Goal: Transaction & Acquisition: Book appointment/travel/reservation

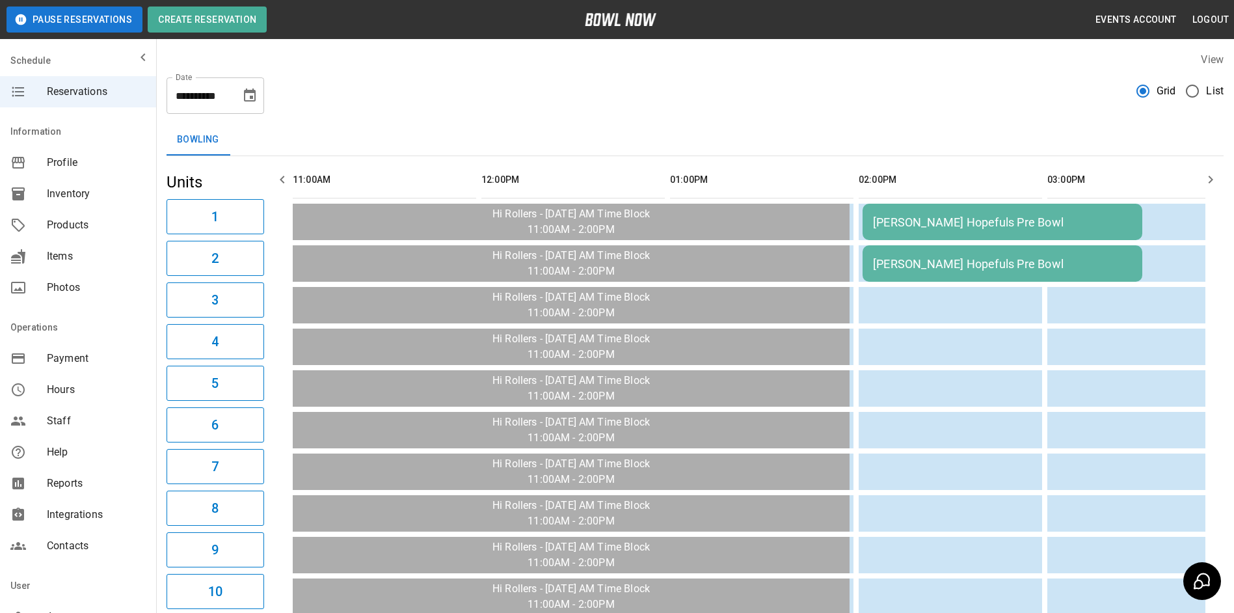
click at [1208, 185] on icon "button" at bounding box center [1211, 180] width 16 height 16
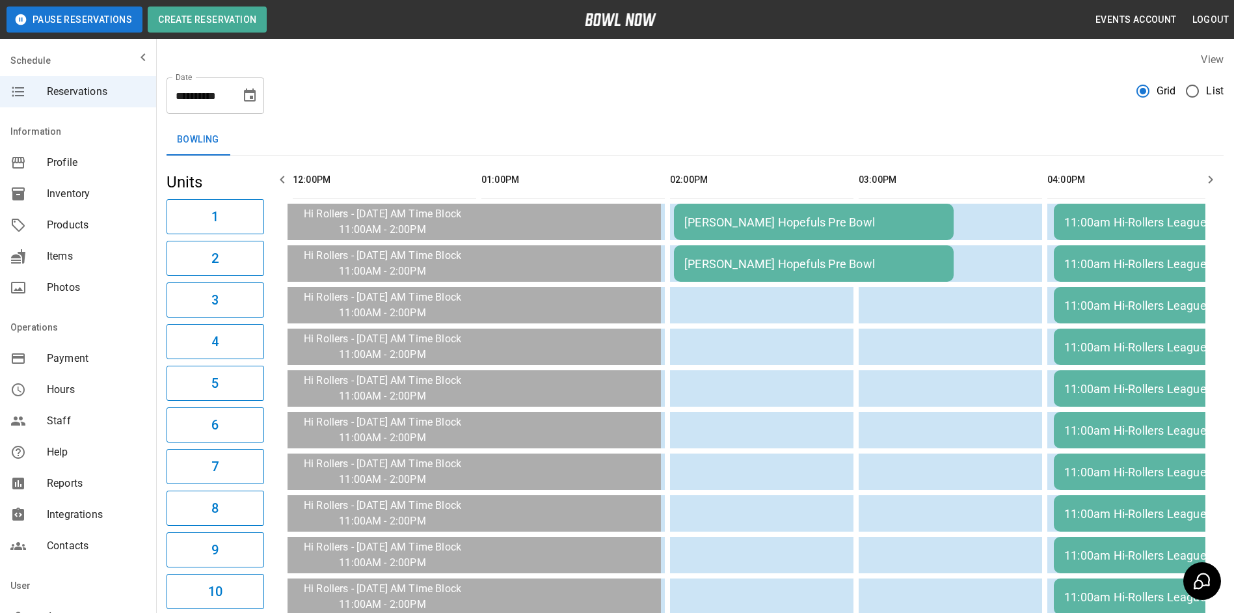
click at [1208, 185] on icon "button" at bounding box center [1211, 180] width 16 height 16
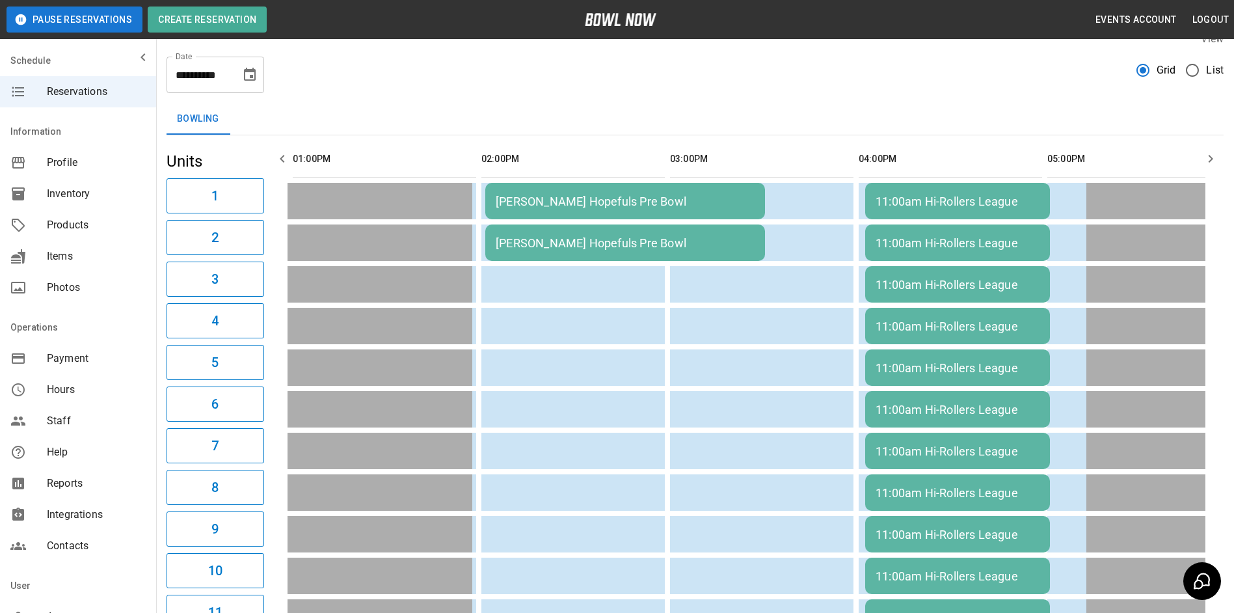
scroll to position [0, 0]
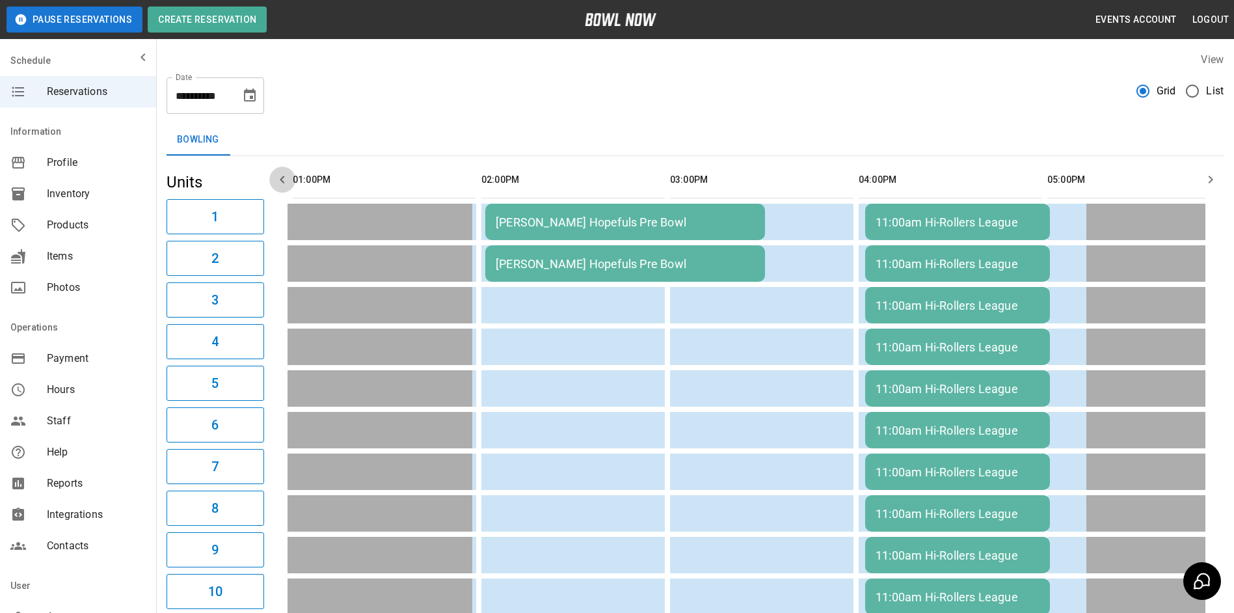
click at [275, 178] on icon "button" at bounding box center [282, 180] width 16 height 16
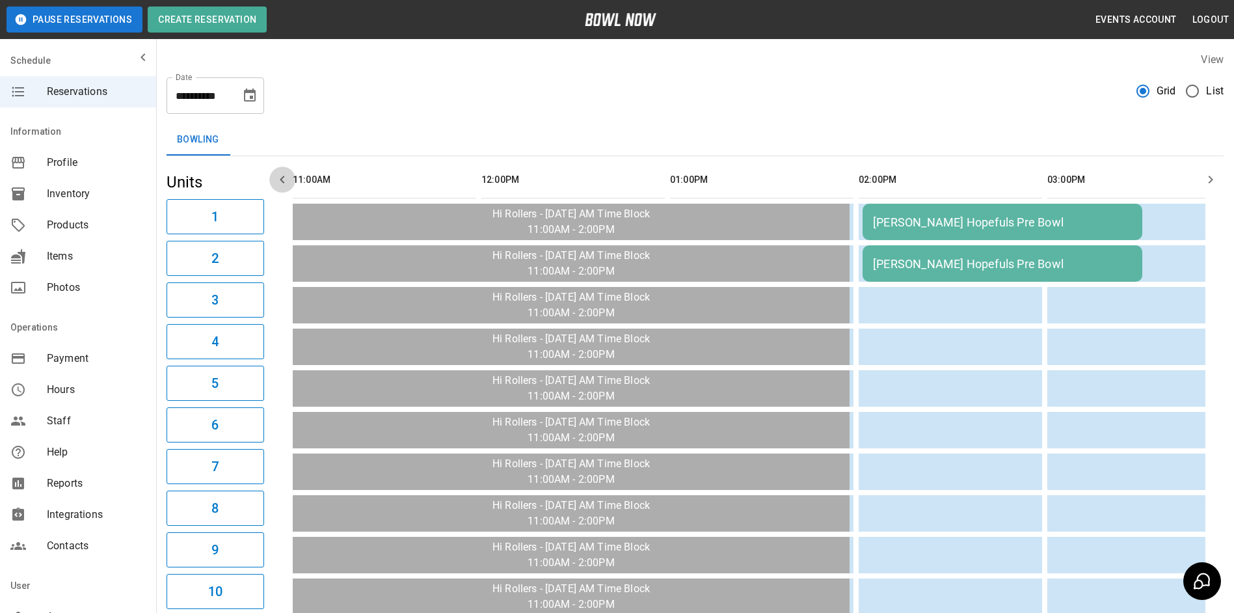
click at [275, 178] on icon "button" at bounding box center [282, 180] width 16 height 16
click at [256, 100] on icon "Choose date, selected date is Oct 8, 2025" at bounding box center [250, 96] width 16 height 16
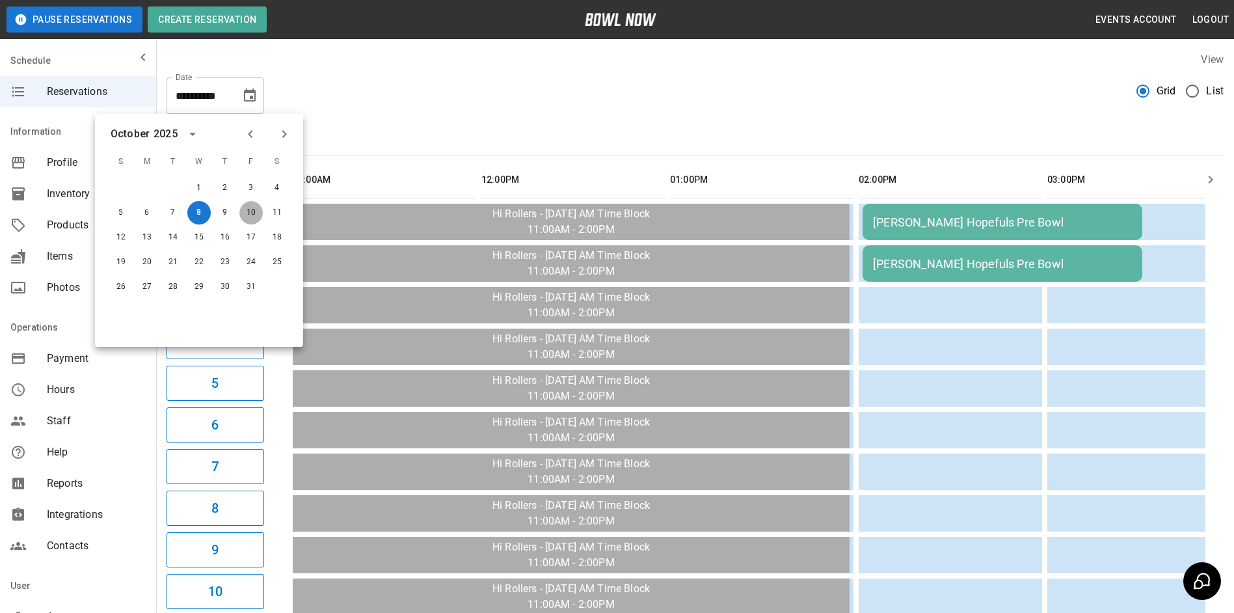
click at [248, 215] on button "10" at bounding box center [250, 212] width 23 height 23
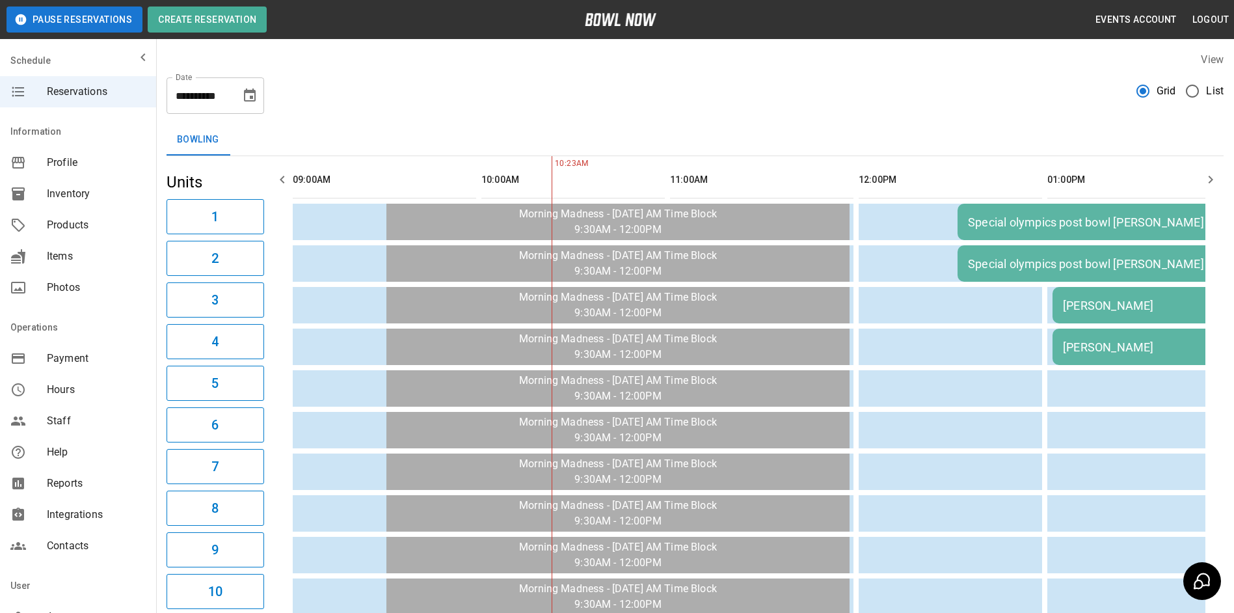
scroll to position [0, 189]
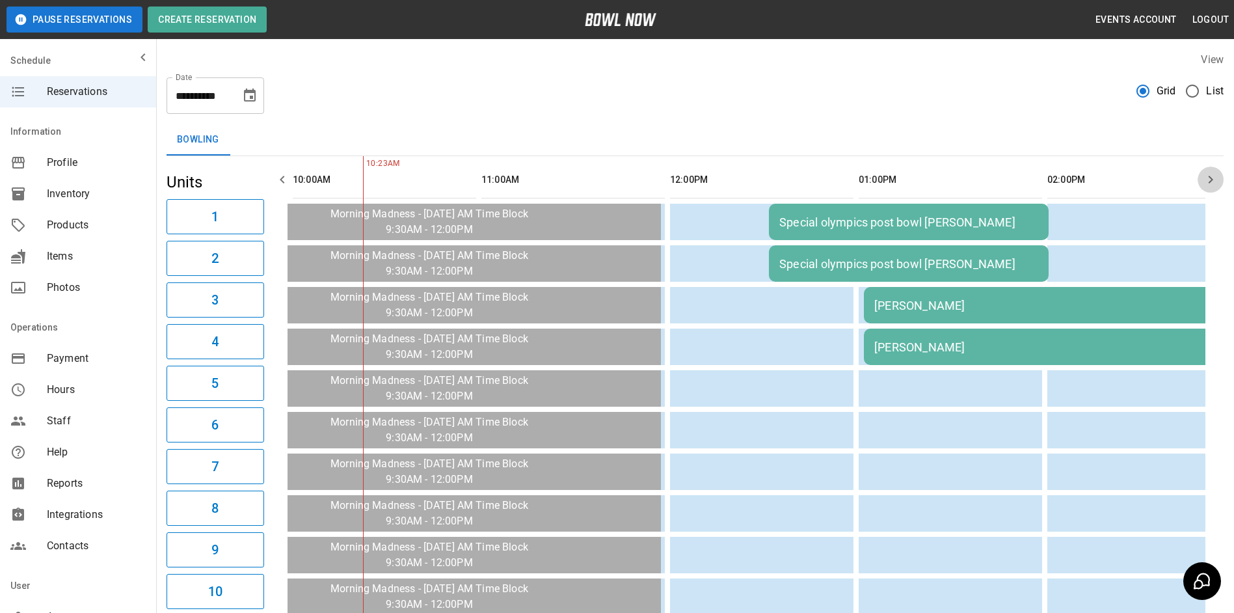
click at [1211, 180] on icon "button" at bounding box center [1210, 180] width 5 height 8
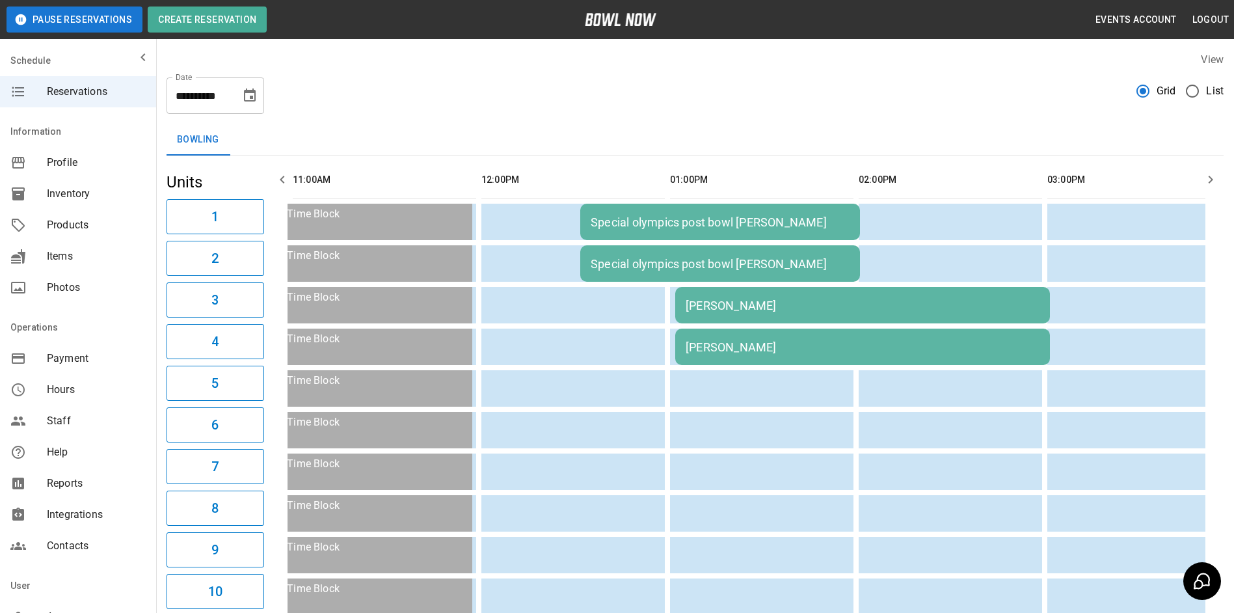
click at [1211, 180] on icon "button" at bounding box center [1210, 180] width 5 height 8
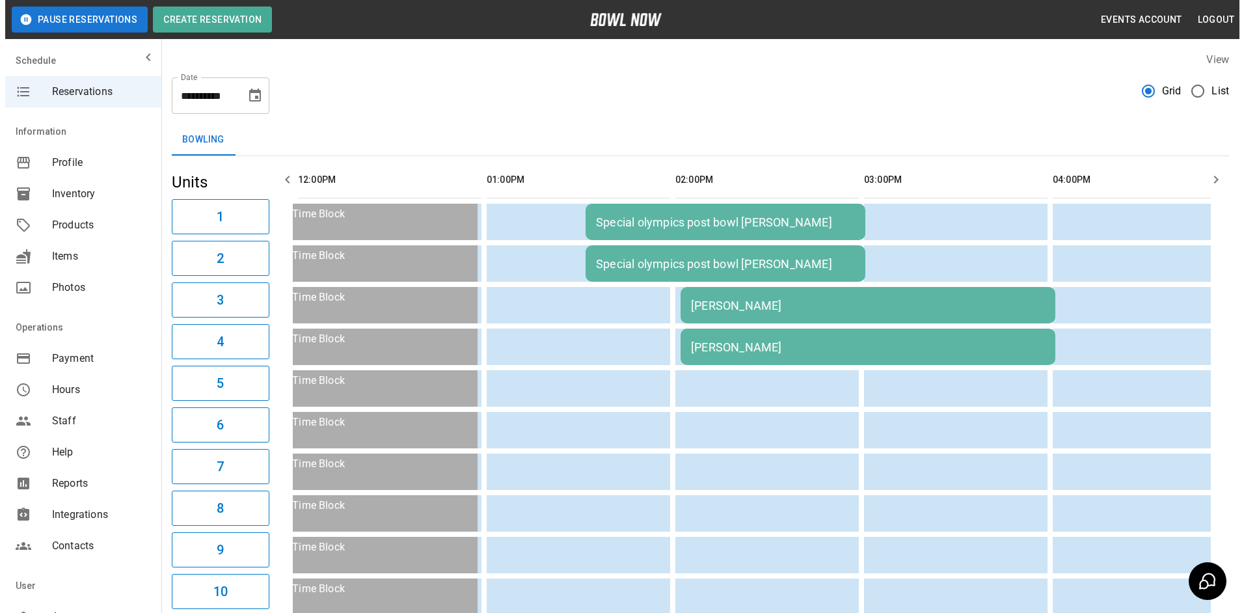
scroll to position [0, 566]
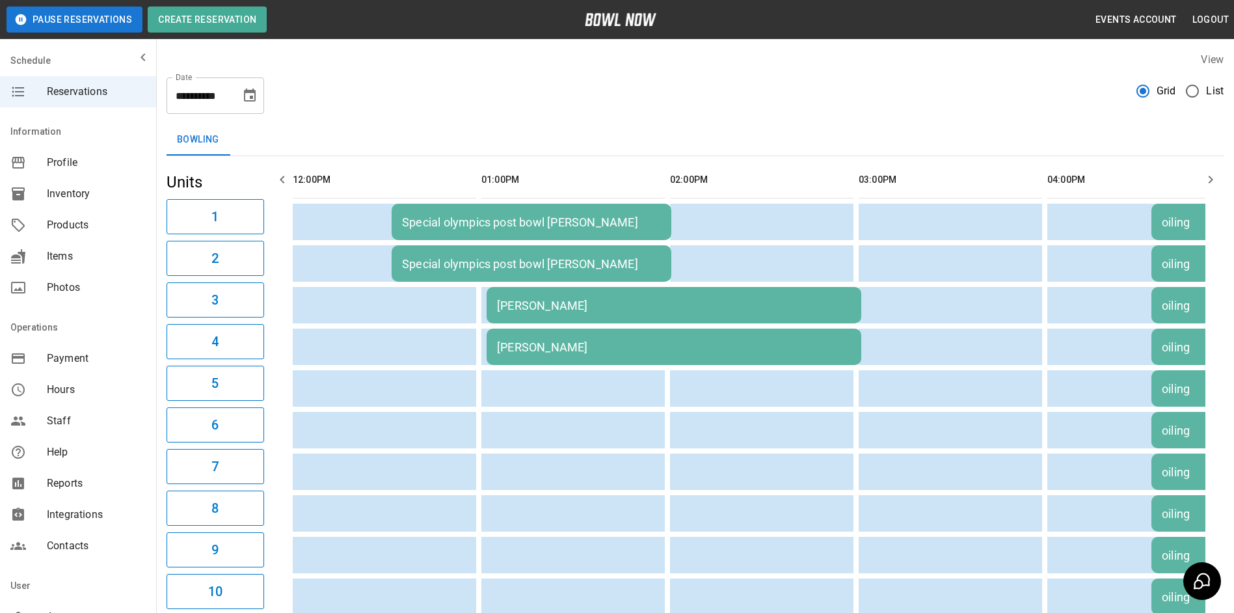
click at [771, 301] on div "[PERSON_NAME]" at bounding box center [674, 306] width 354 height 14
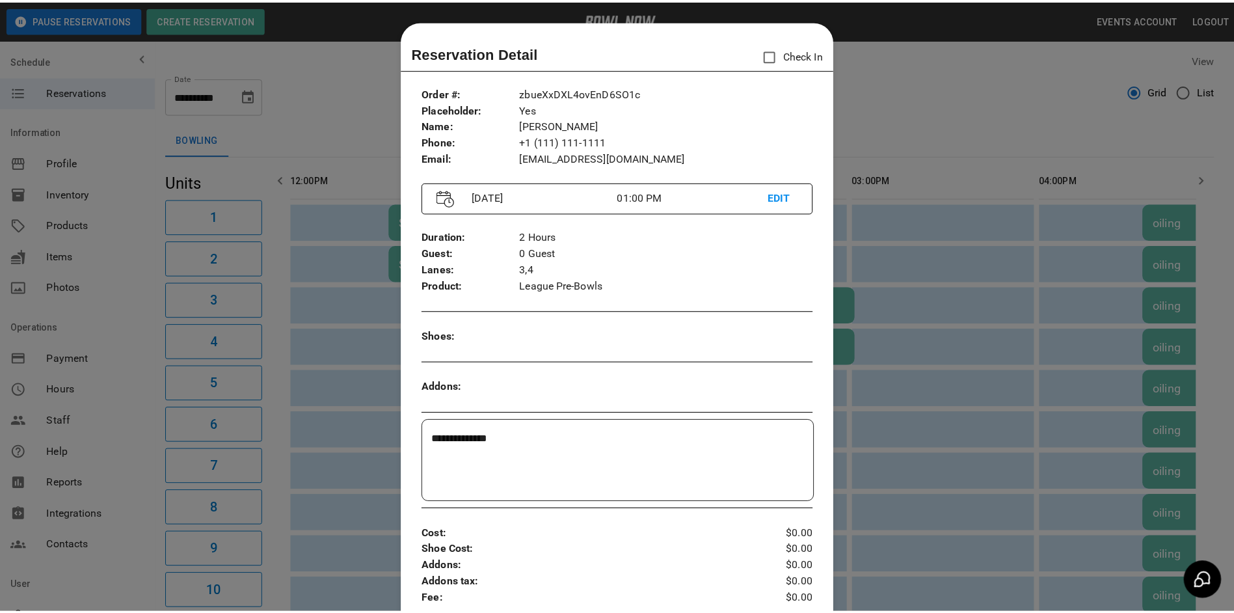
scroll to position [21, 0]
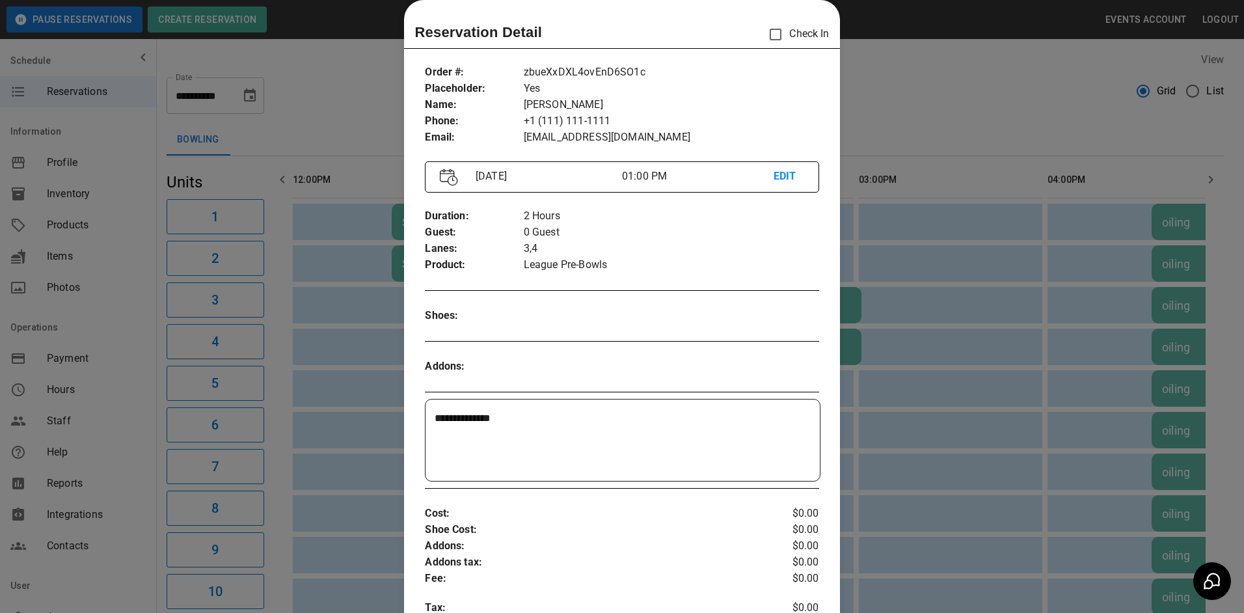
click at [916, 278] on div at bounding box center [622, 306] width 1244 height 613
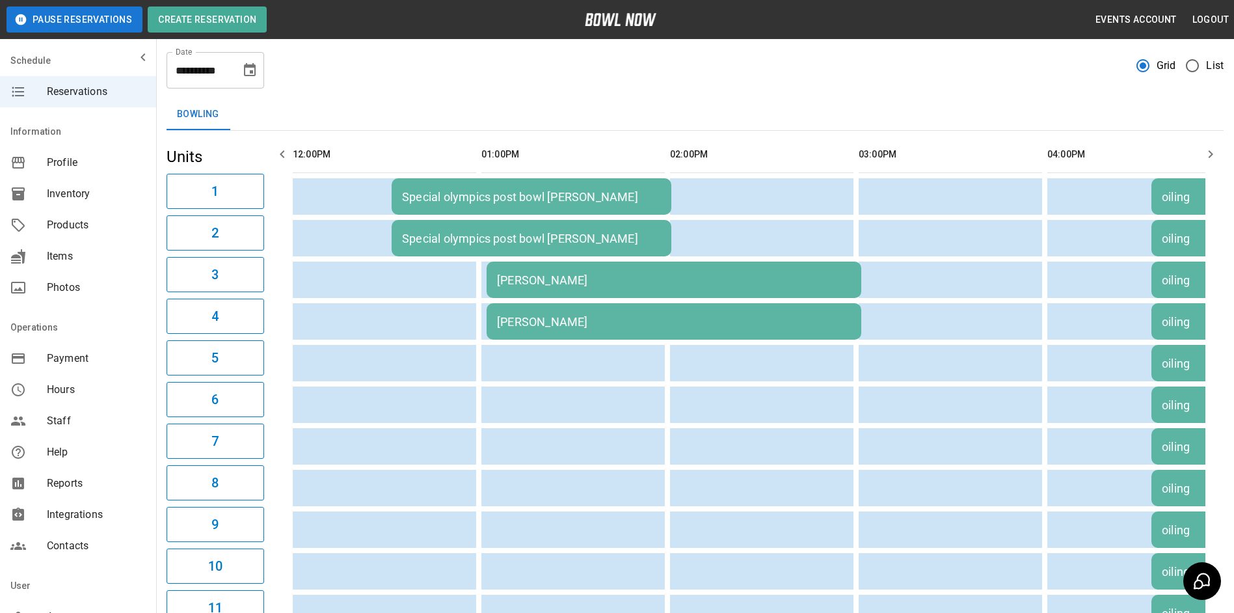
scroll to position [0, 0]
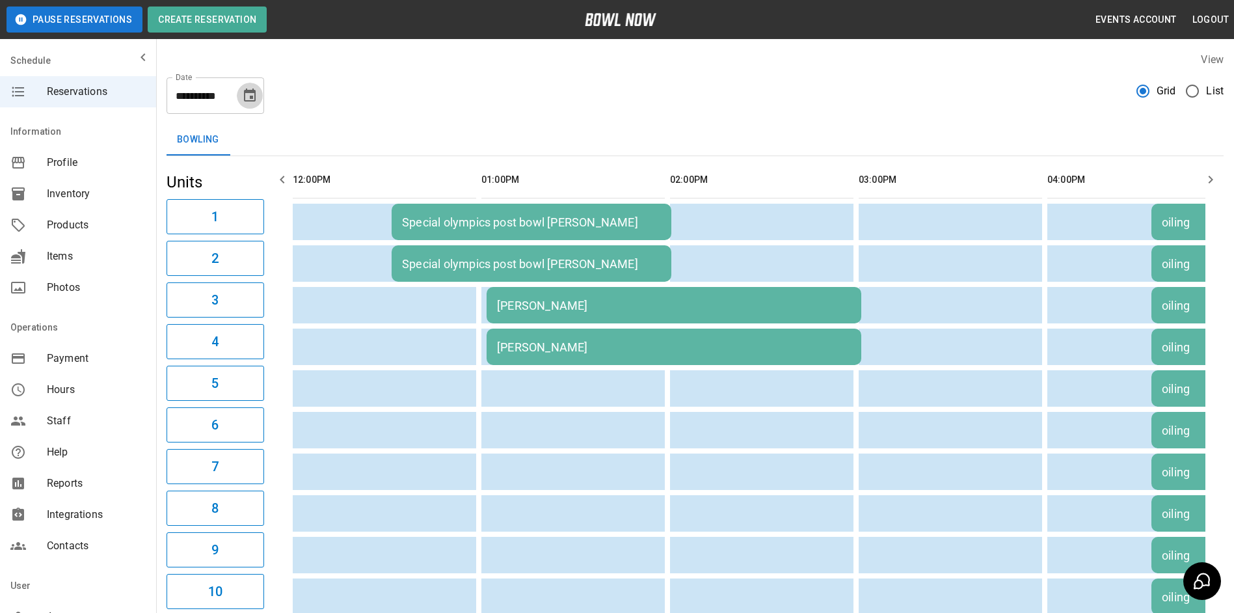
click at [241, 90] on button "Choose date, selected date is Oct 10, 2025" at bounding box center [250, 96] width 26 height 26
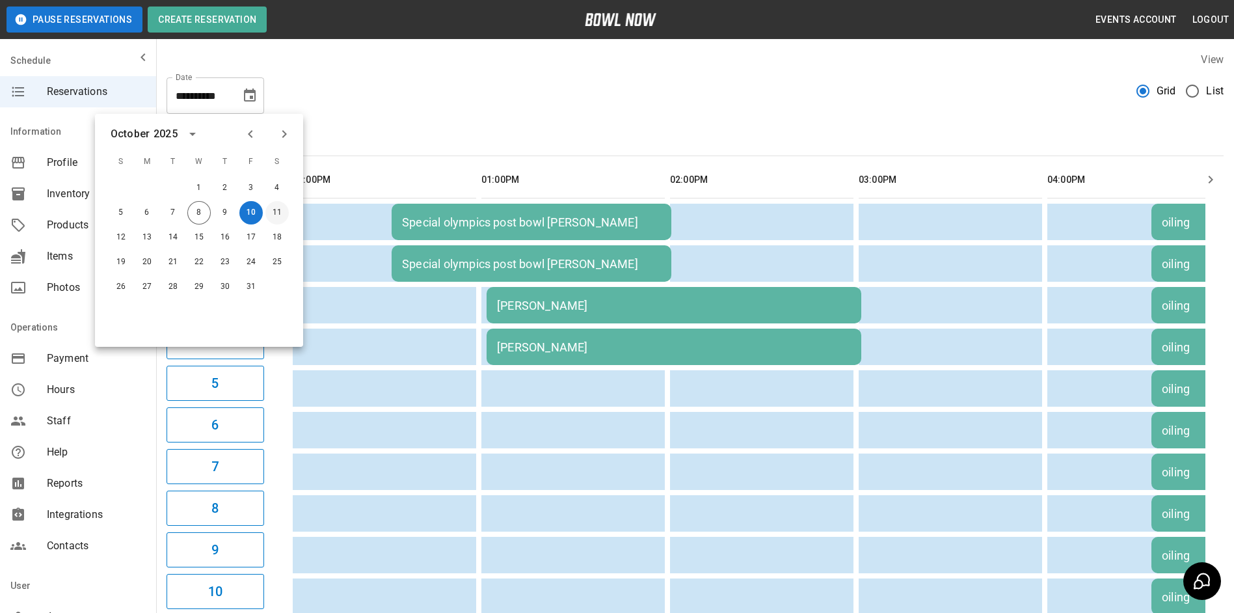
click at [280, 207] on button "11" at bounding box center [276, 212] width 23 height 23
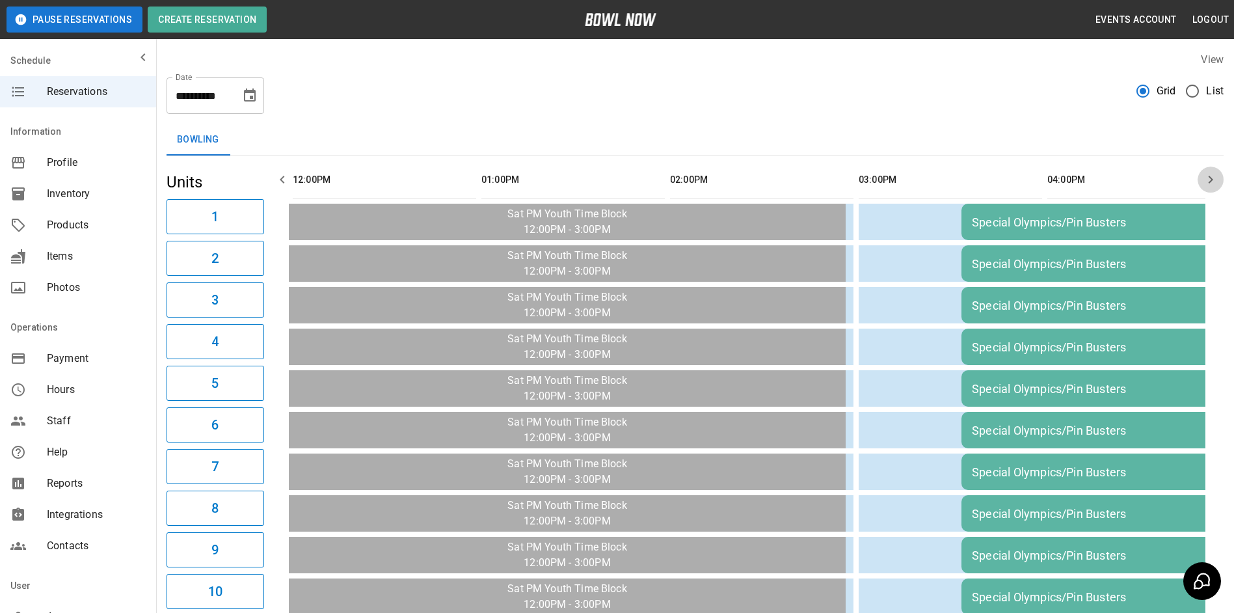
click at [1202, 180] on button "button" at bounding box center [1210, 180] width 26 height 26
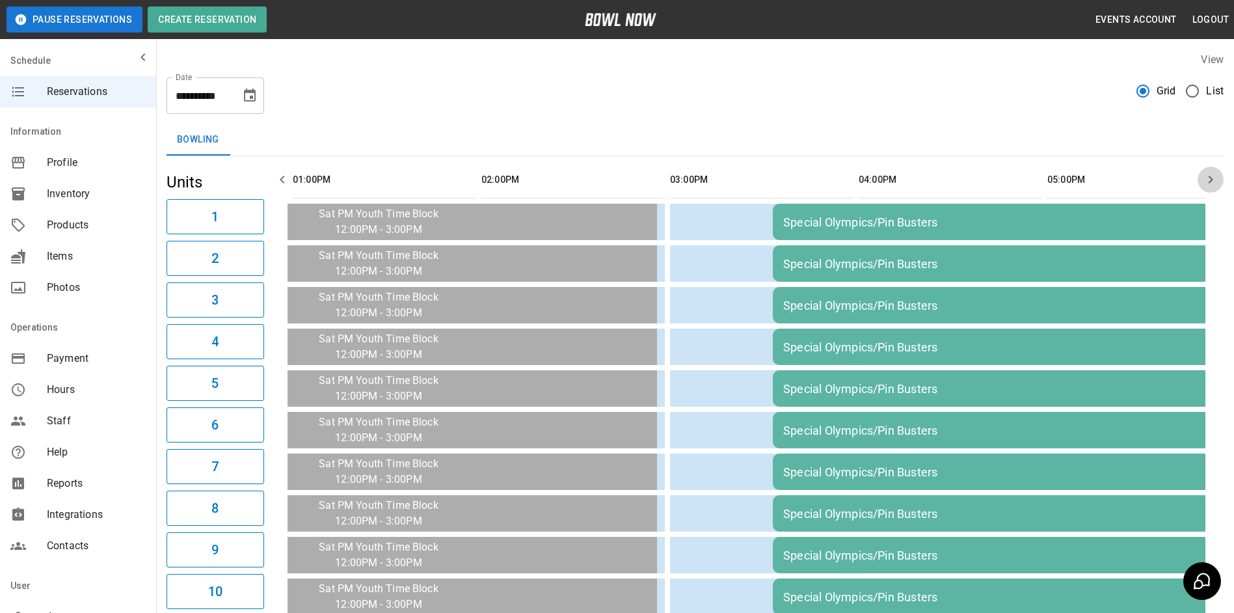
click at [1202, 179] on button "button" at bounding box center [1210, 180] width 26 height 26
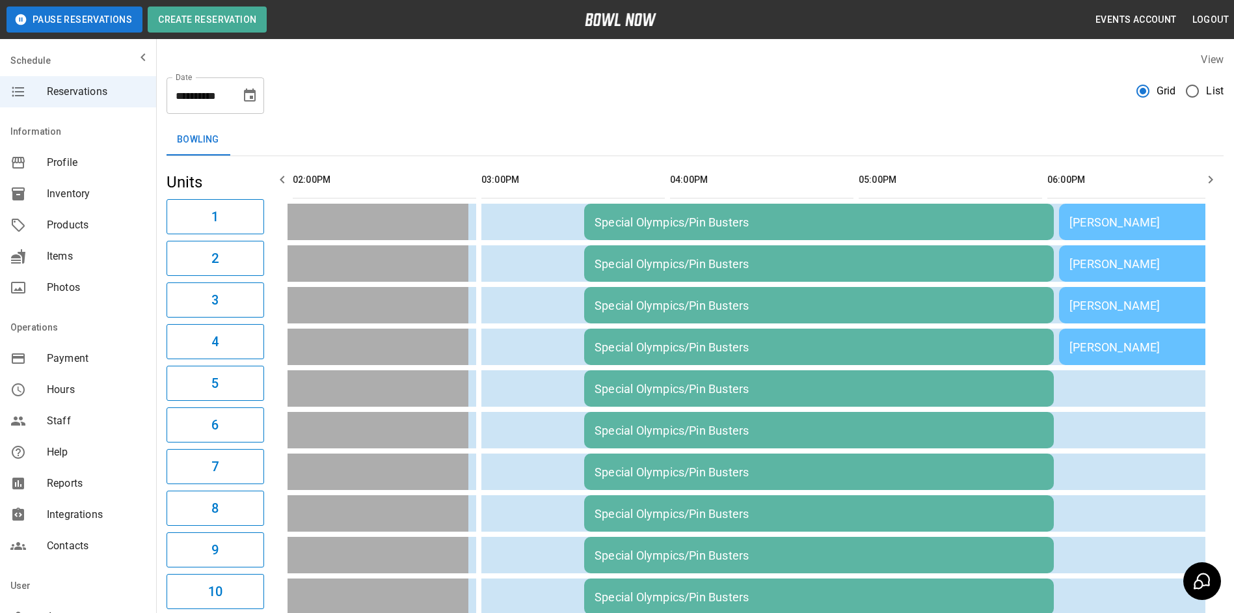
click at [1196, 182] on th "sticky table" at bounding box center [1197, 179] width 42 height 37
click at [1200, 181] on button "button" at bounding box center [1210, 180] width 26 height 26
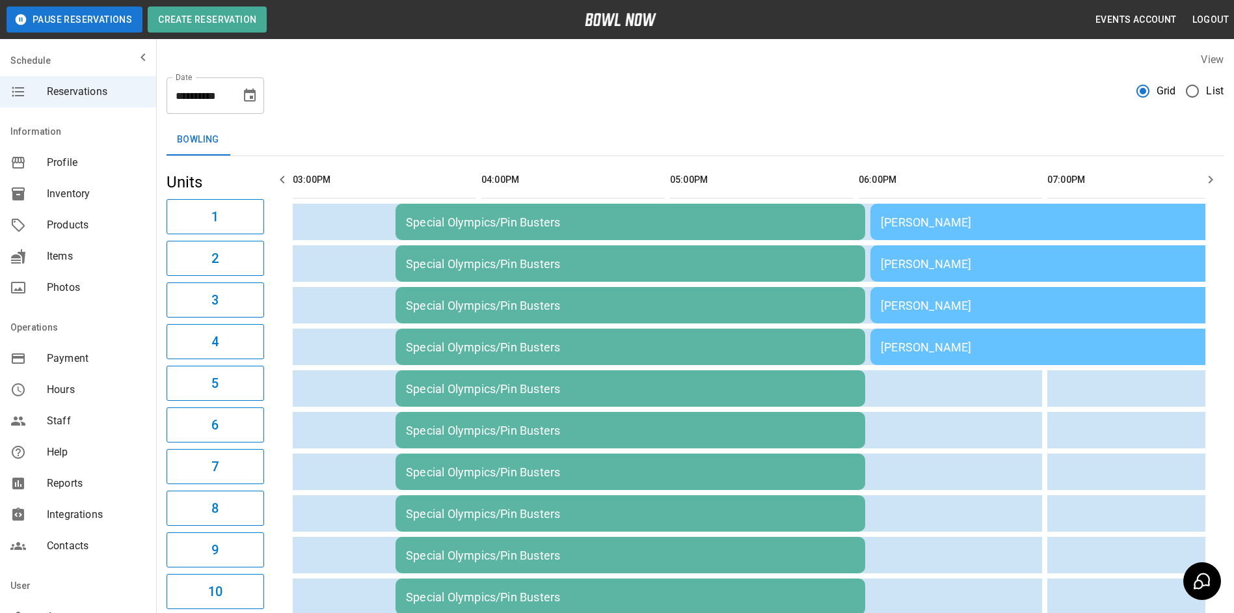
click at [1200, 181] on button "button" at bounding box center [1210, 180] width 26 height 26
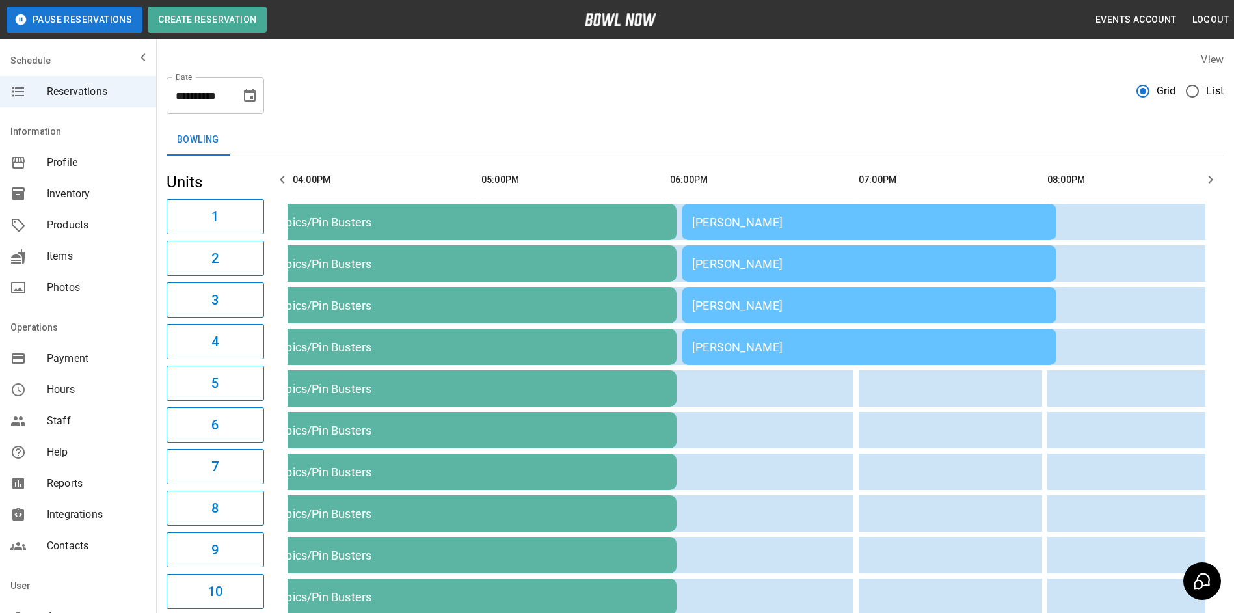
click at [284, 182] on icon "button" at bounding box center [282, 180] width 5 height 8
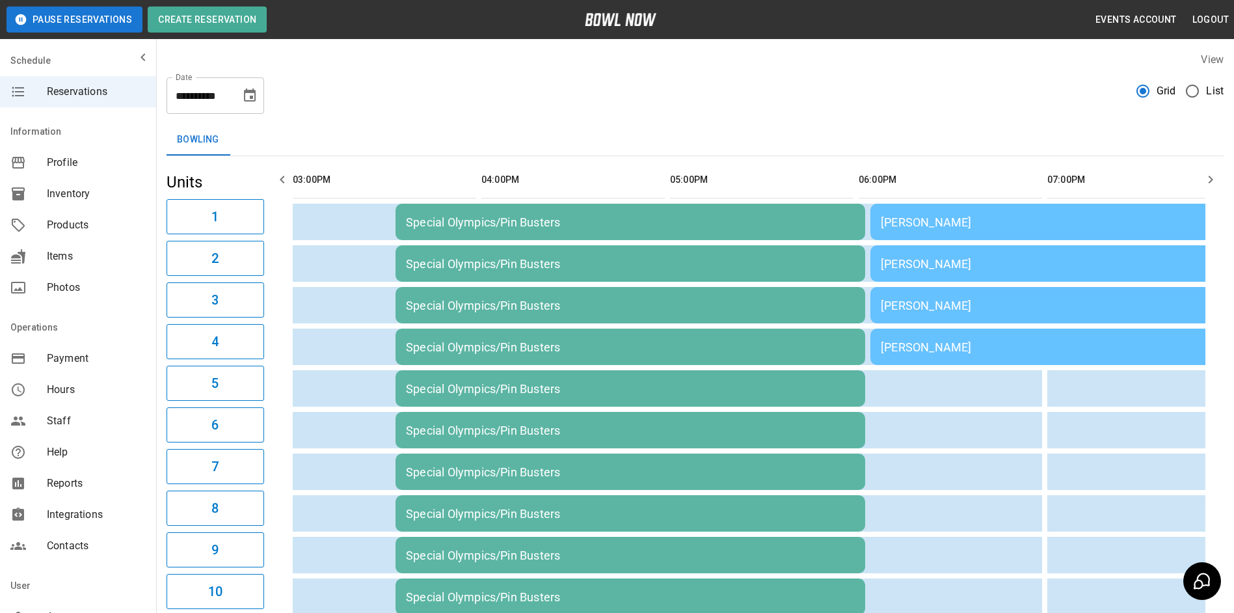
click at [284, 182] on icon "button" at bounding box center [282, 180] width 5 height 8
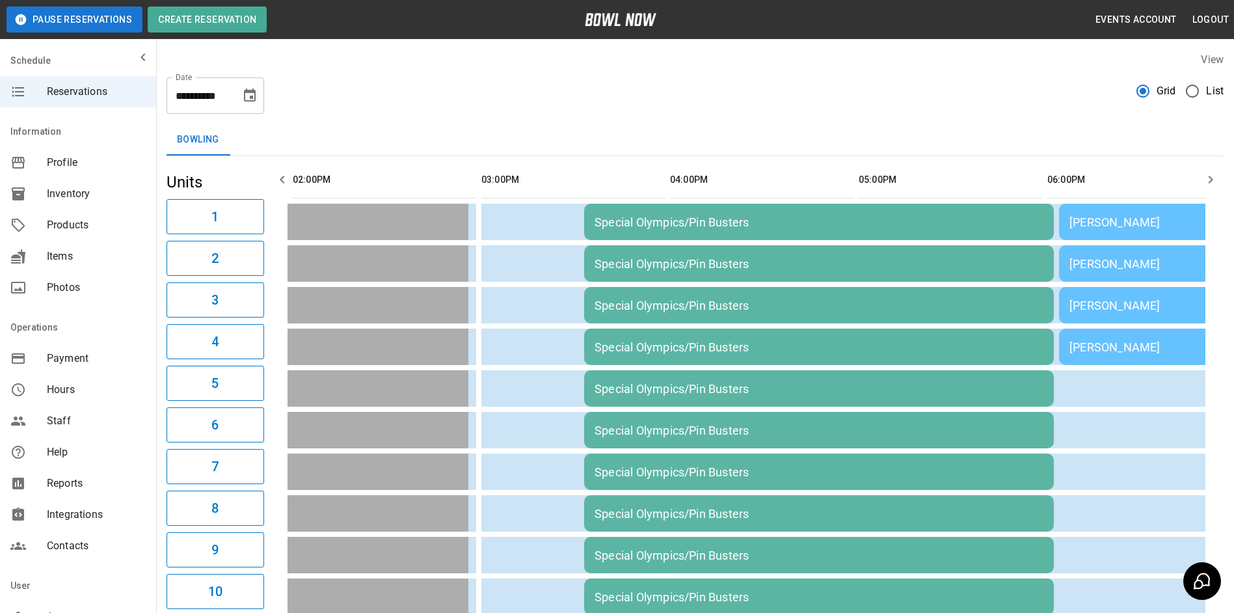
click at [284, 182] on icon "button" at bounding box center [282, 180] width 5 height 8
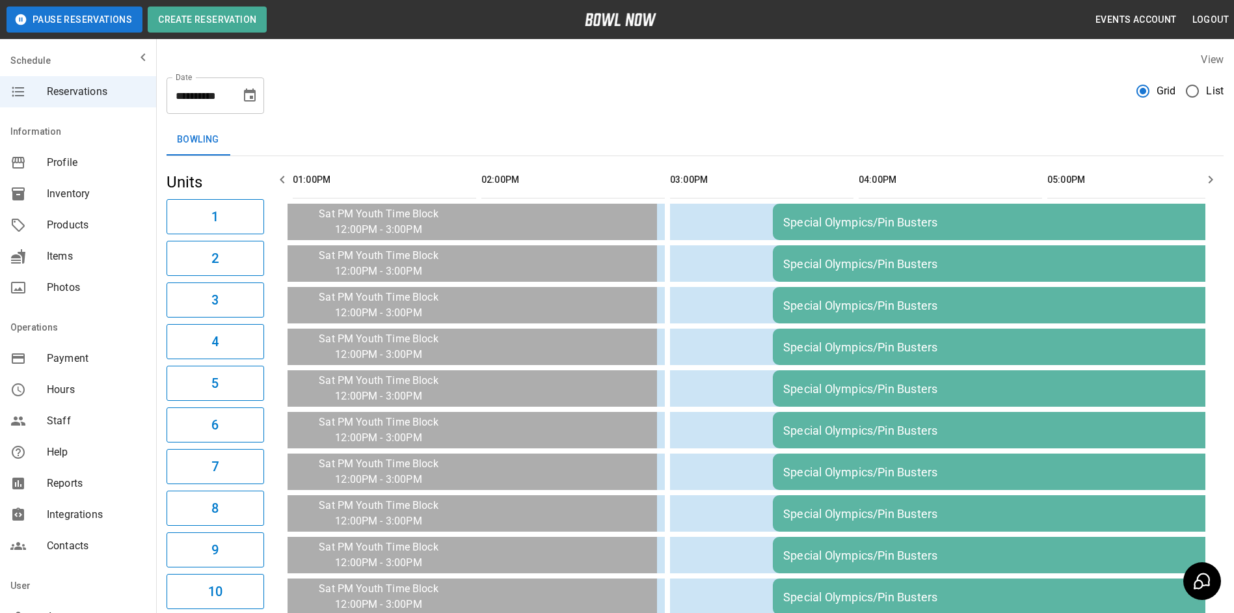
click at [286, 181] on icon "button" at bounding box center [282, 180] width 16 height 16
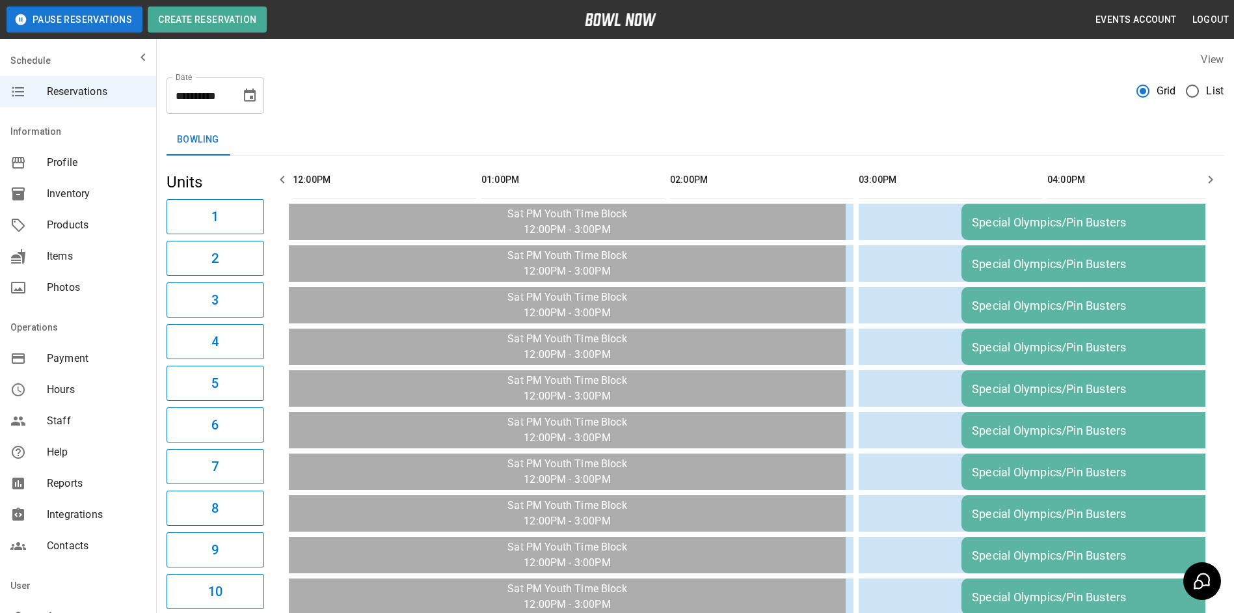
click at [286, 181] on icon "button" at bounding box center [282, 180] width 16 height 16
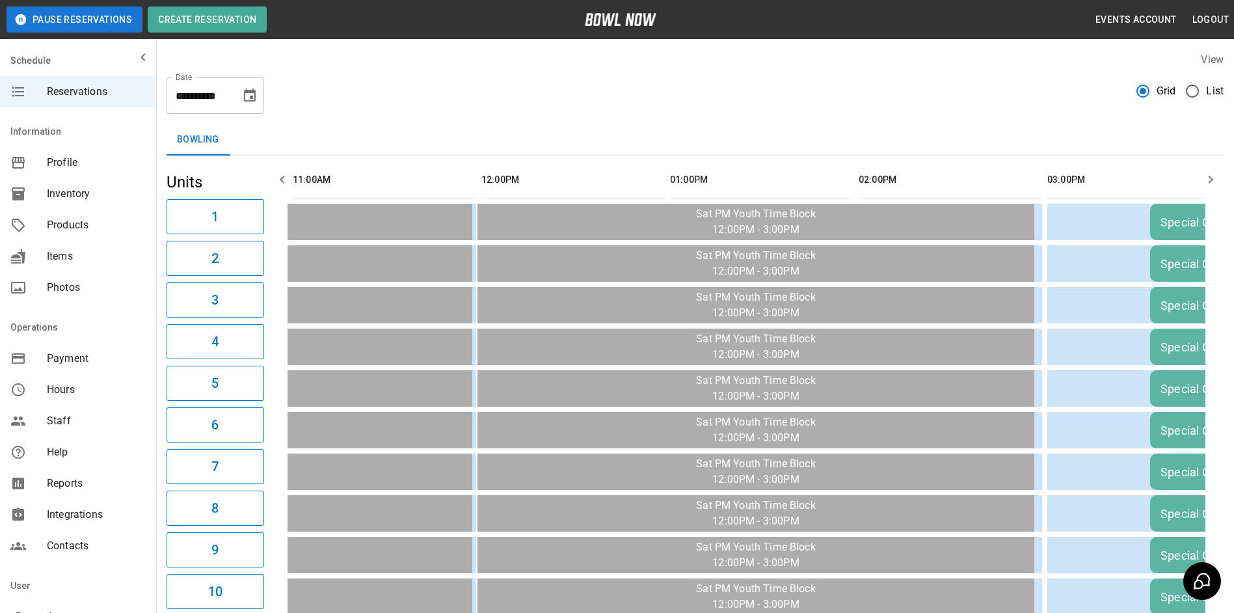
click at [286, 180] on icon "button" at bounding box center [282, 180] width 16 height 16
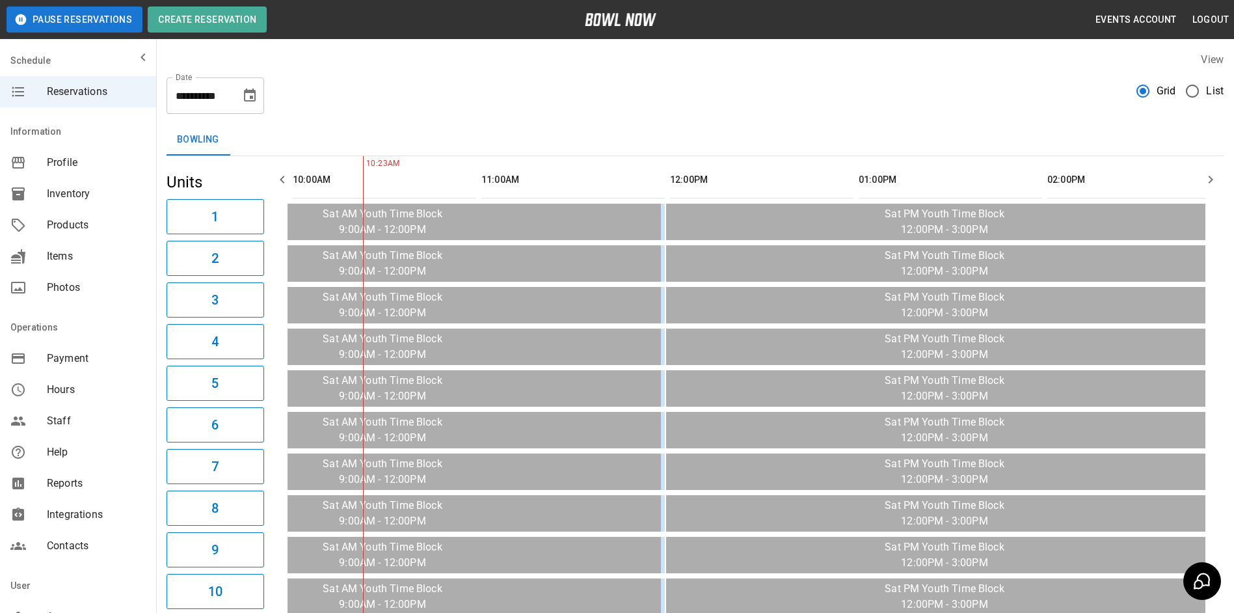
click at [278, 168] on button "button" at bounding box center [282, 180] width 26 height 26
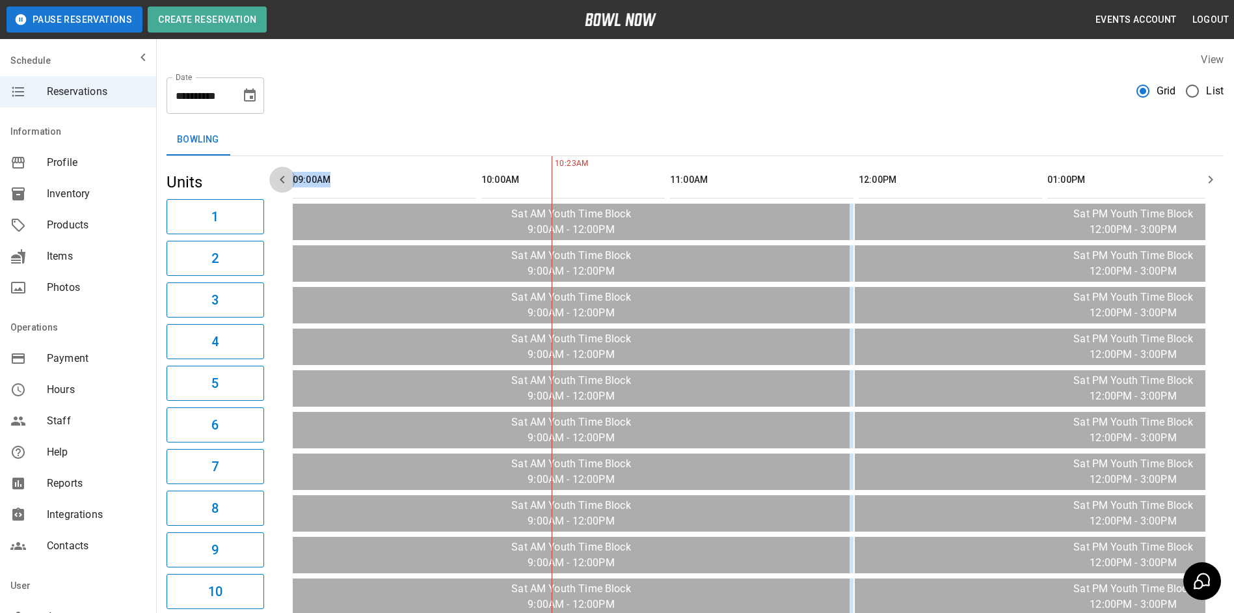
click at [284, 181] on icon "button" at bounding box center [282, 180] width 16 height 16
click at [253, 101] on icon "Choose date, selected date is Oct 11, 2025" at bounding box center [250, 94] width 12 height 13
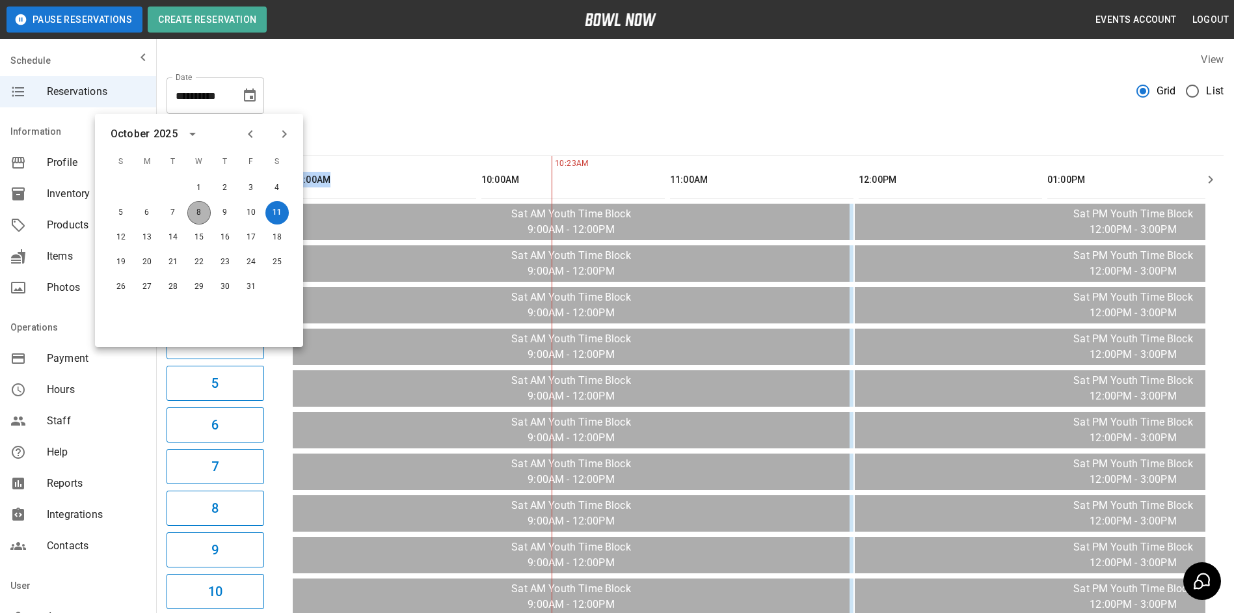
click at [195, 213] on button "8" at bounding box center [198, 212] width 23 height 23
type input "**********"
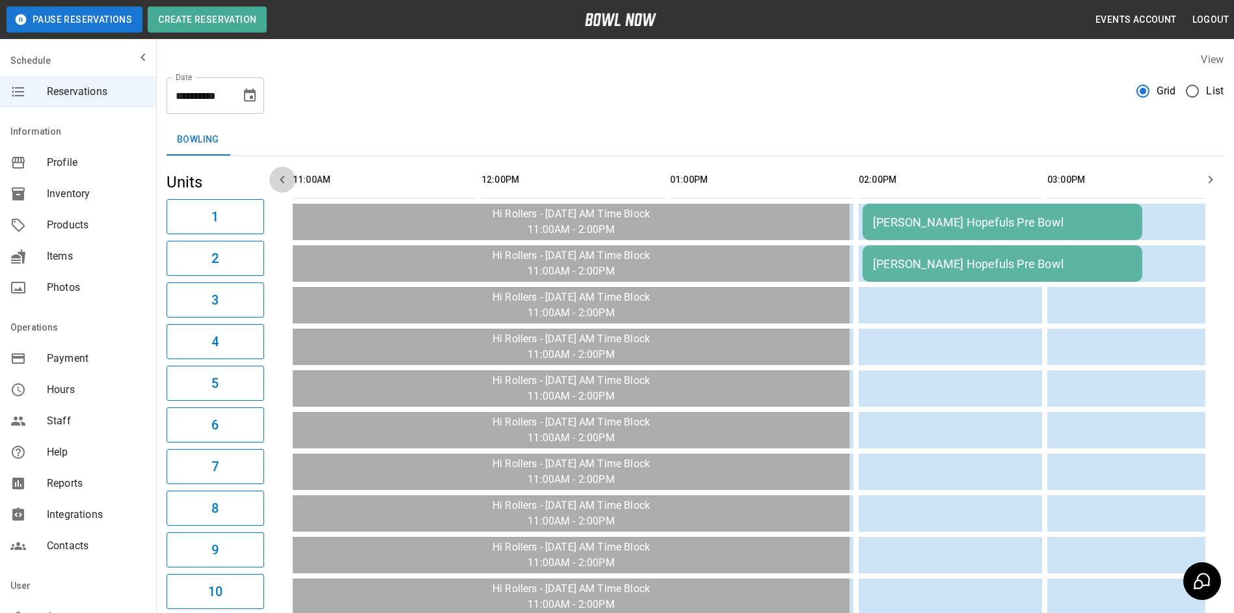
click at [283, 180] on icon "button" at bounding box center [282, 180] width 16 height 16
click at [1205, 176] on icon "button" at bounding box center [1211, 180] width 16 height 16
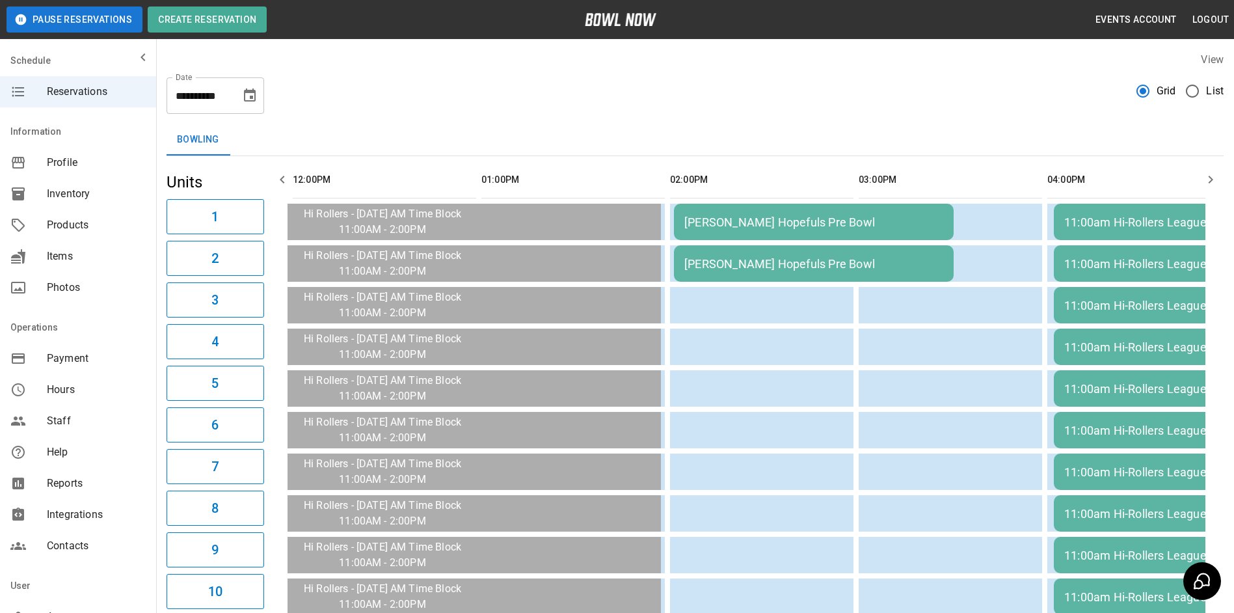
click at [1205, 176] on icon "button" at bounding box center [1211, 180] width 16 height 16
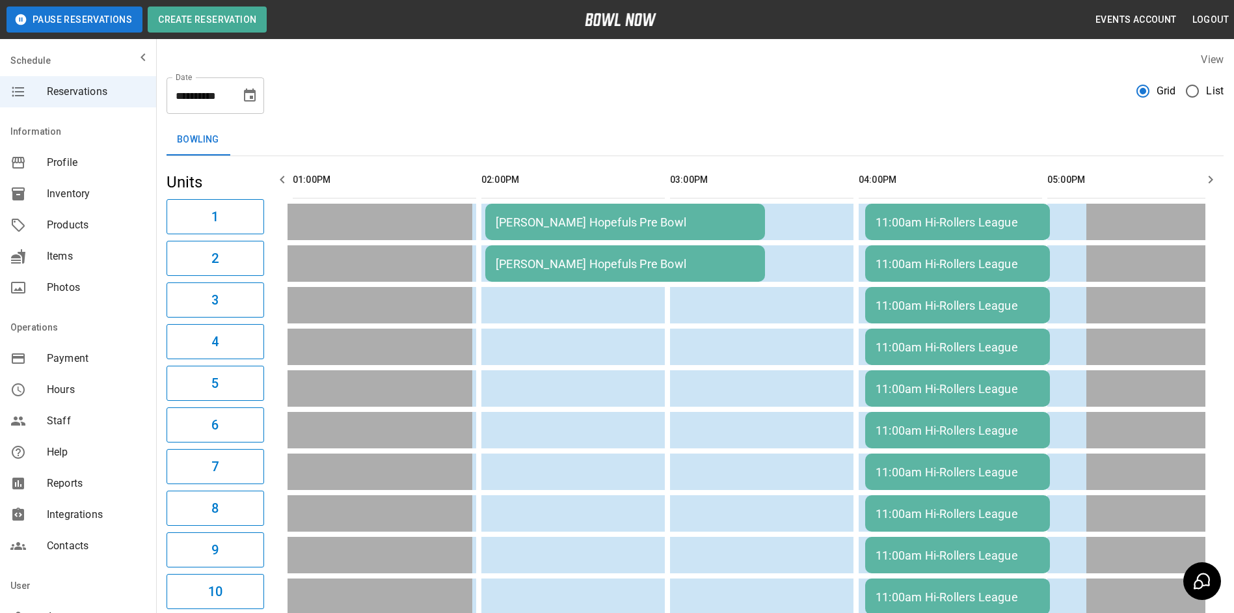
drag, startPoint x: 301, startPoint y: 174, endPoint x: 288, endPoint y: 174, distance: 13.0
click at [296, 174] on th "sticky table" at bounding box center [316, 179] width 42 height 37
click at [288, 174] on icon "button" at bounding box center [282, 180] width 16 height 16
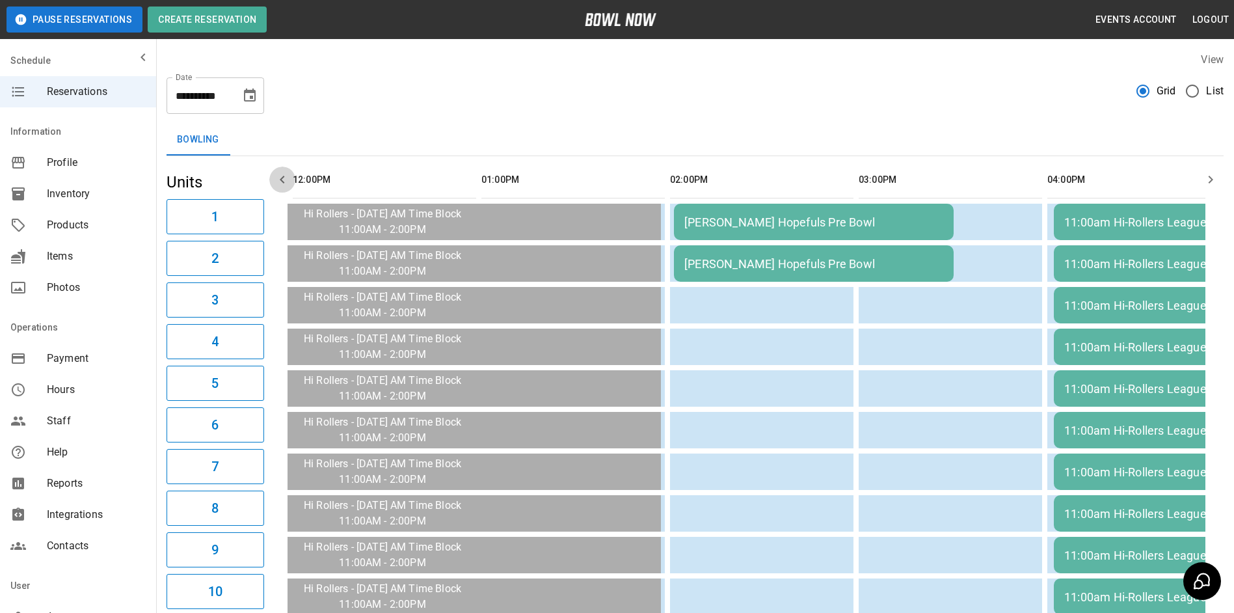
click at [288, 174] on icon "button" at bounding box center [282, 180] width 16 height 16
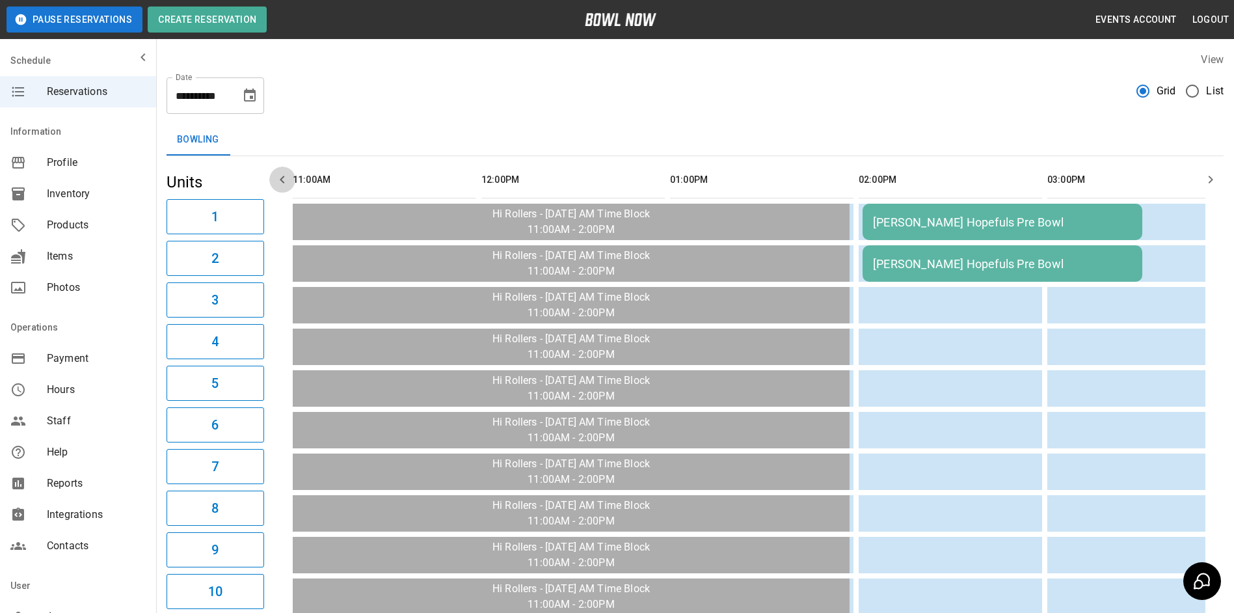
click at [286, 176] on icon "button" at bounding box center [282, 180] width 16 height 16
click at [960, 213] on td "[PERSON_NAME] Hopefuls Pre Bowl" at bounding box center [1002, 222] width 280 height 36
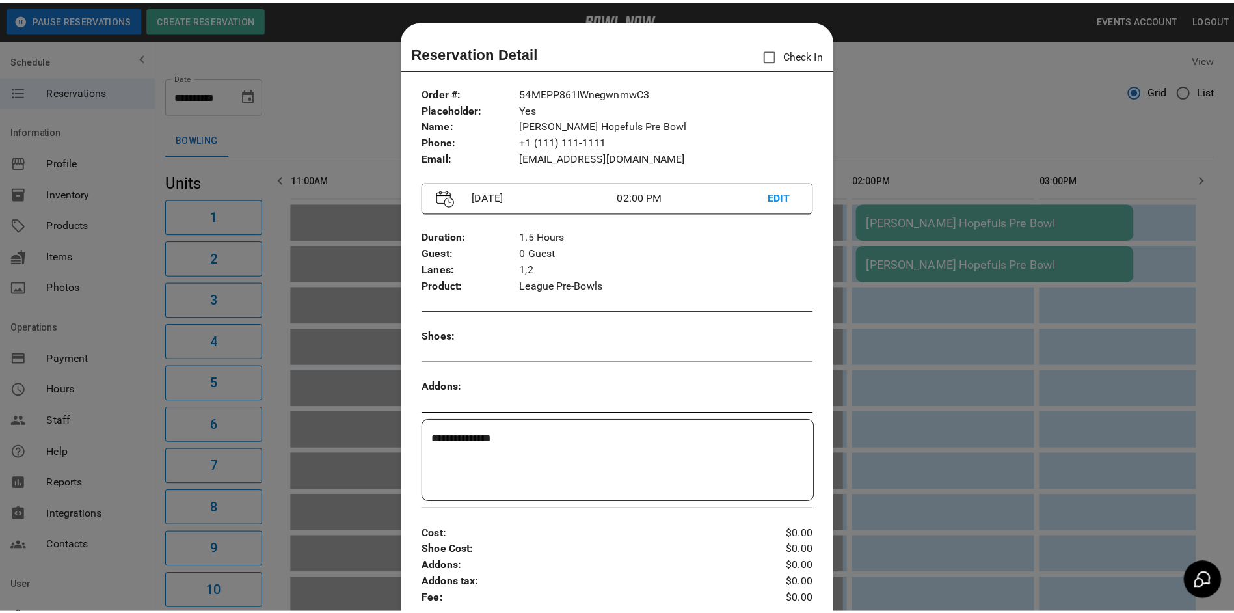
scroll to position [21, 0]
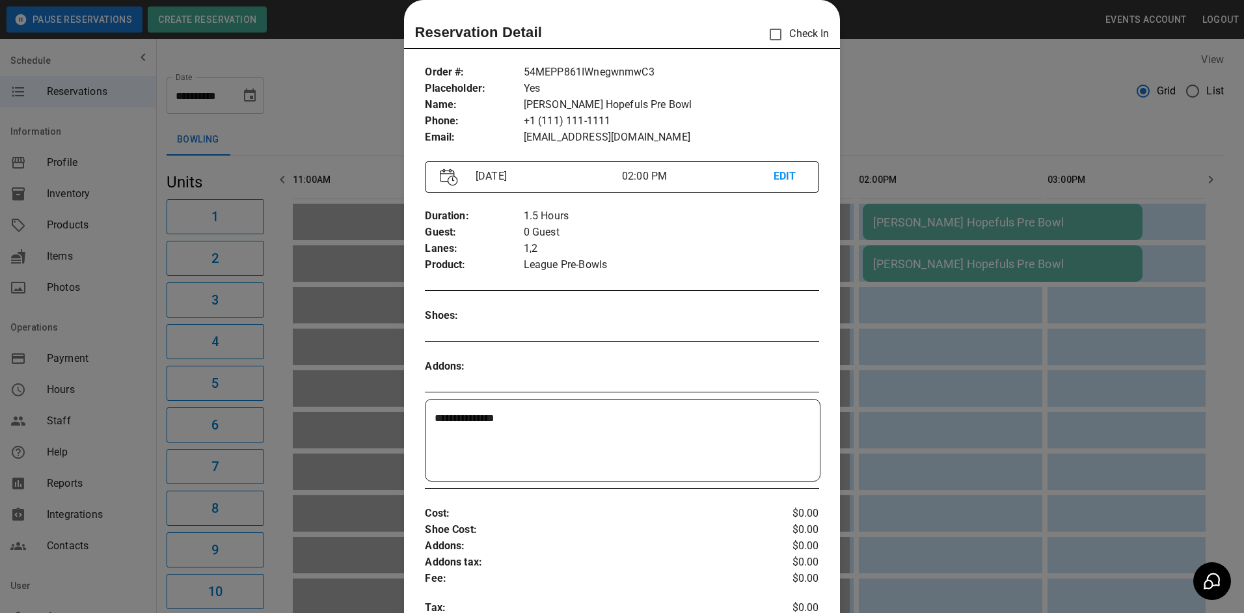
click at [929, 133] on div at bounding box center [622, 306] width 1244 height 613
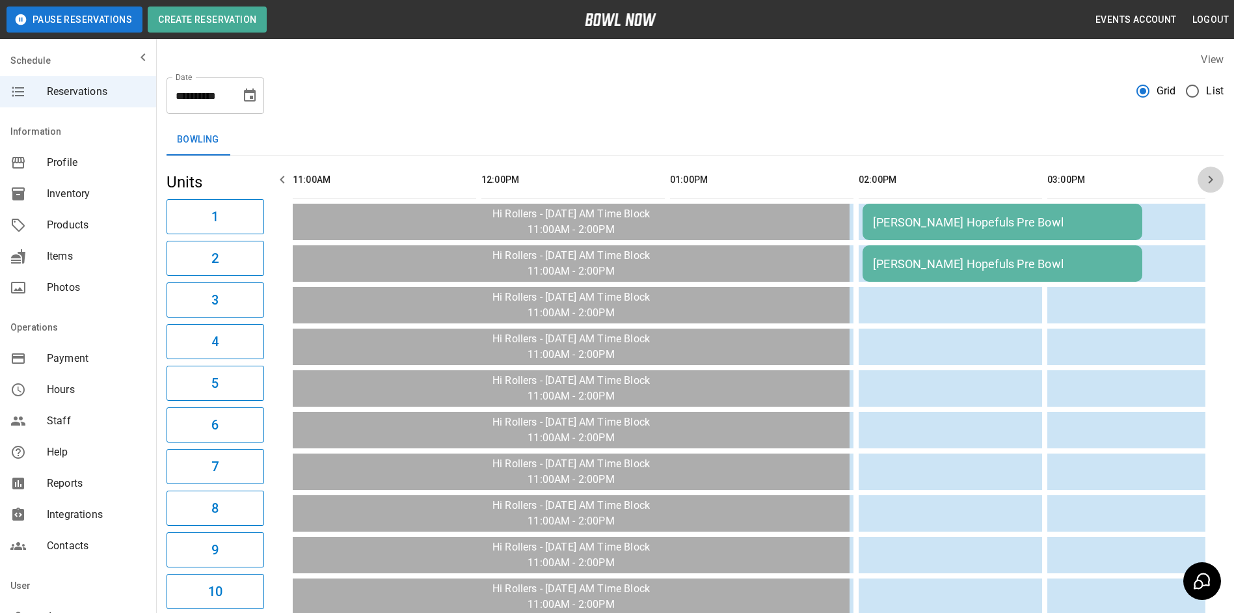
click at [1207, 177] on icon "button" at bounding box center [1211, 180] width 16 height 16
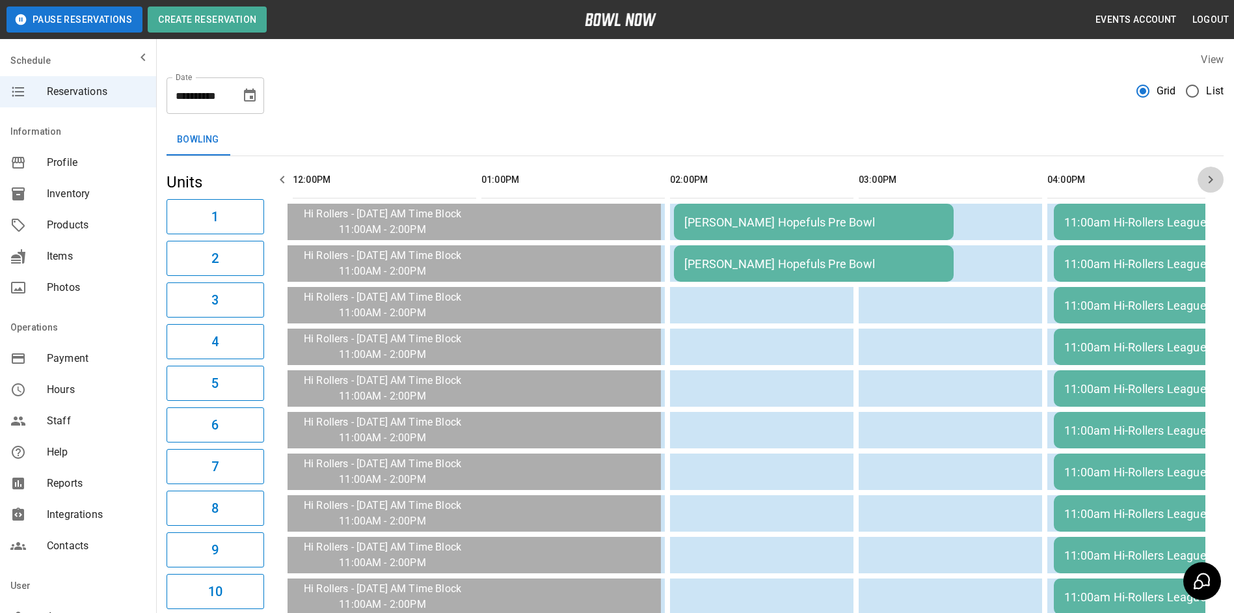
click at [1207, 177] on icon "button" at bounding box center [1211, 180] width 16 height 16
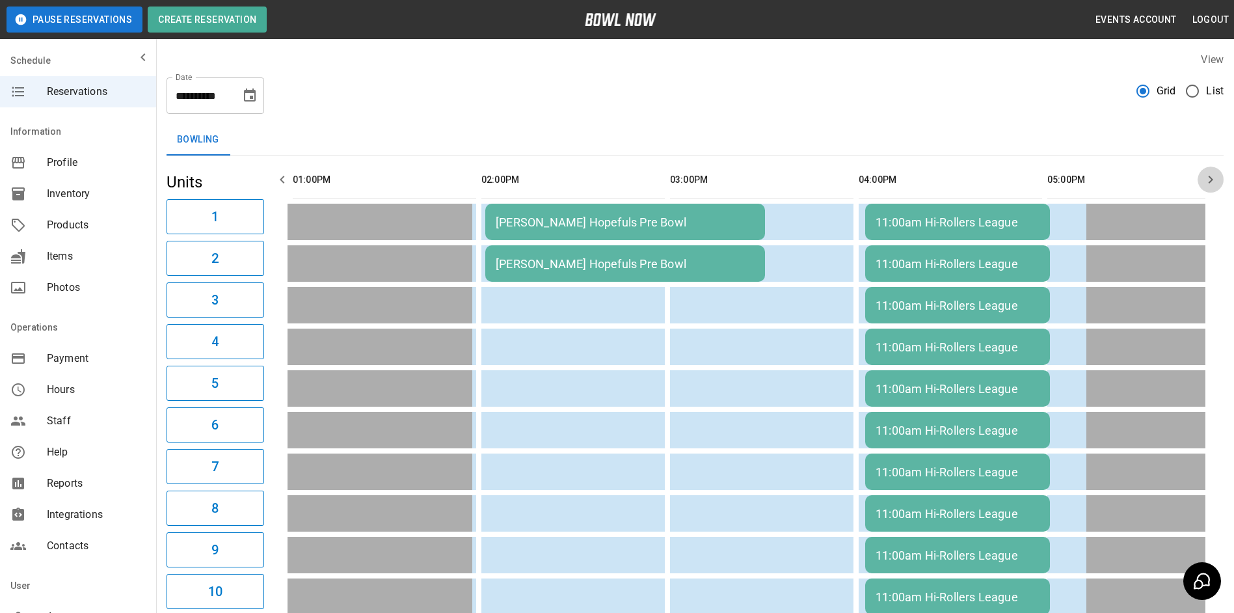
click at [1207, 177] on icon "button" at bounding box center [1211, 180] width 16 height 16
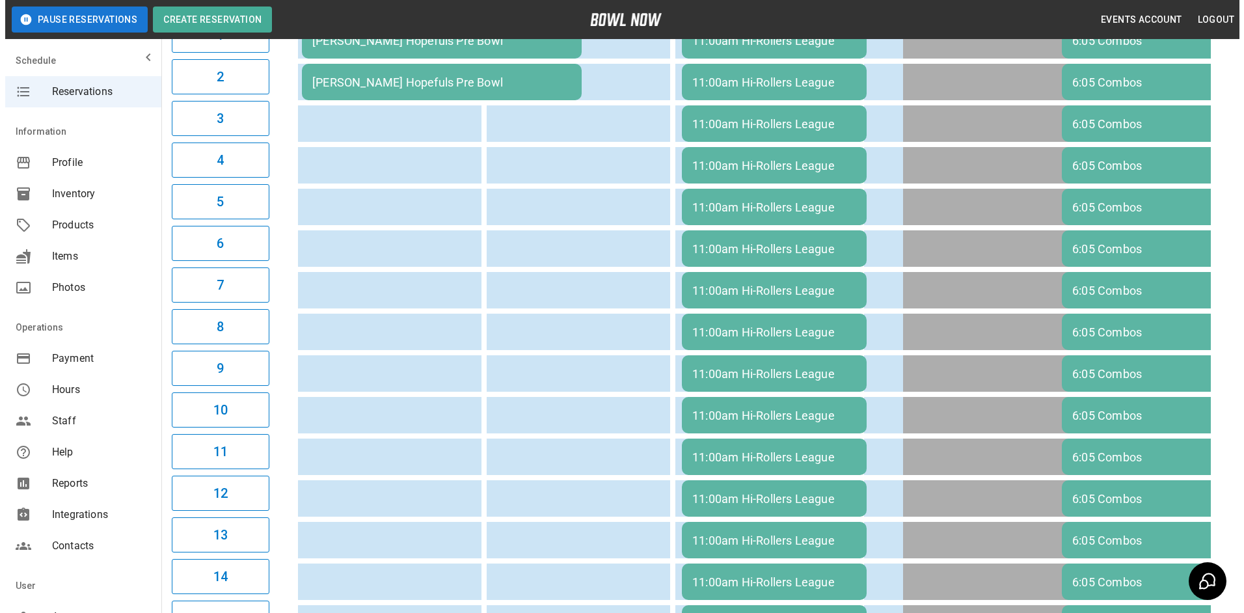
scroll to position [0, 0]
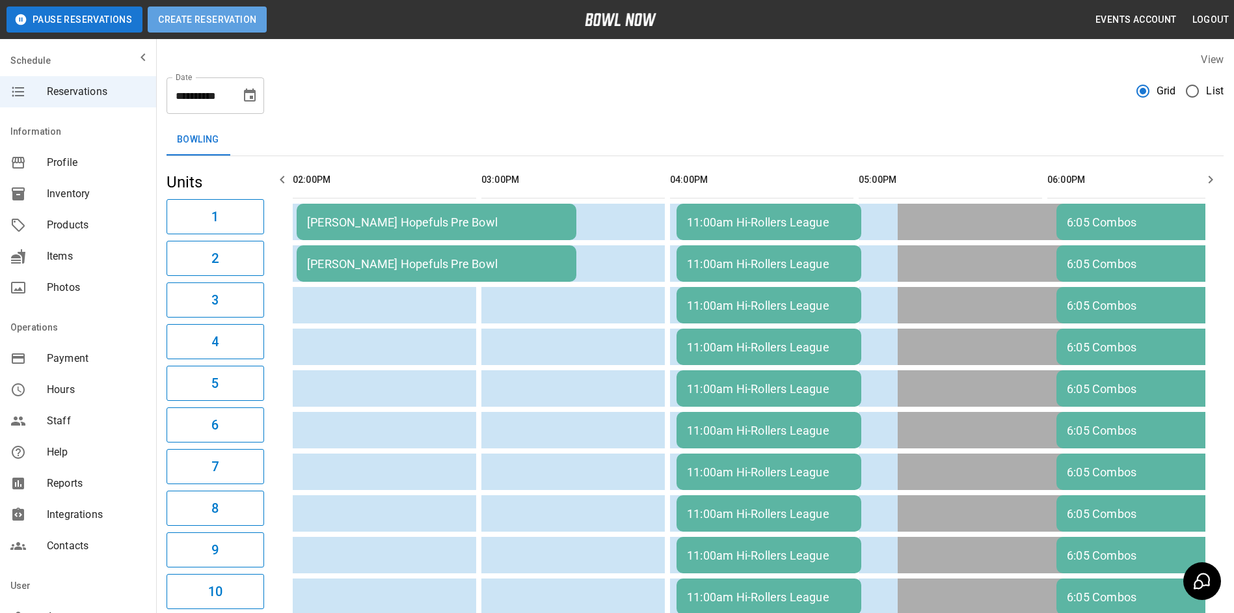
click at [237, 22] on button "Create Reservation" at bounding box center [207, 20] width 119 height 26
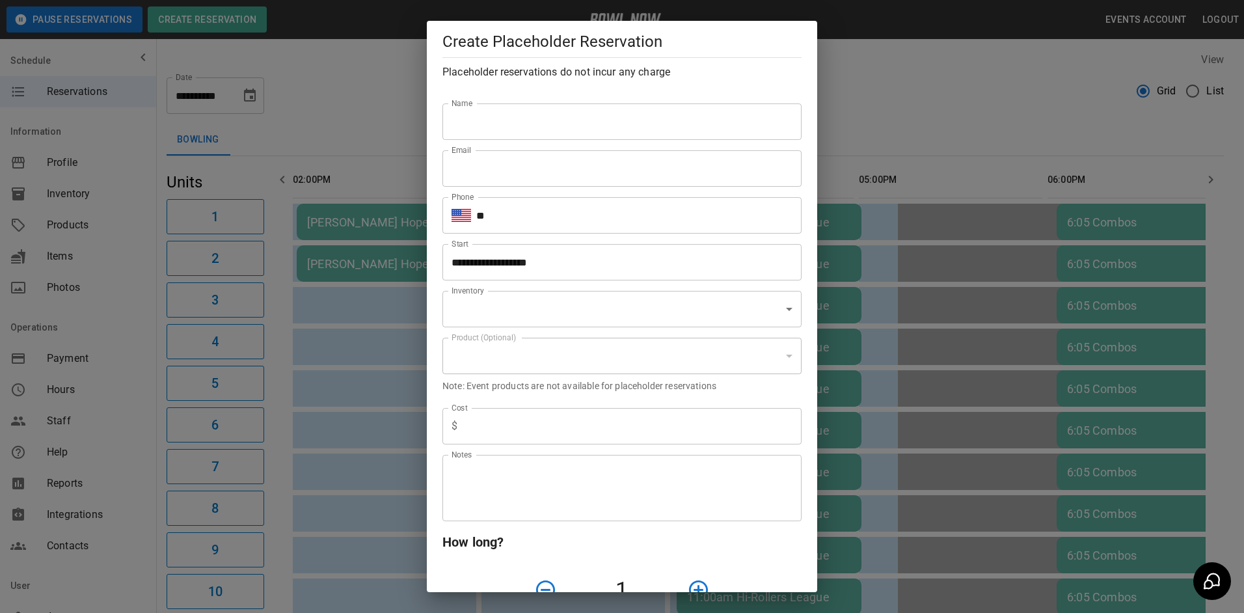
type input "**********"
click at [492, 115] on input "Name" at bounding box center [621, 121] width 359 height 36
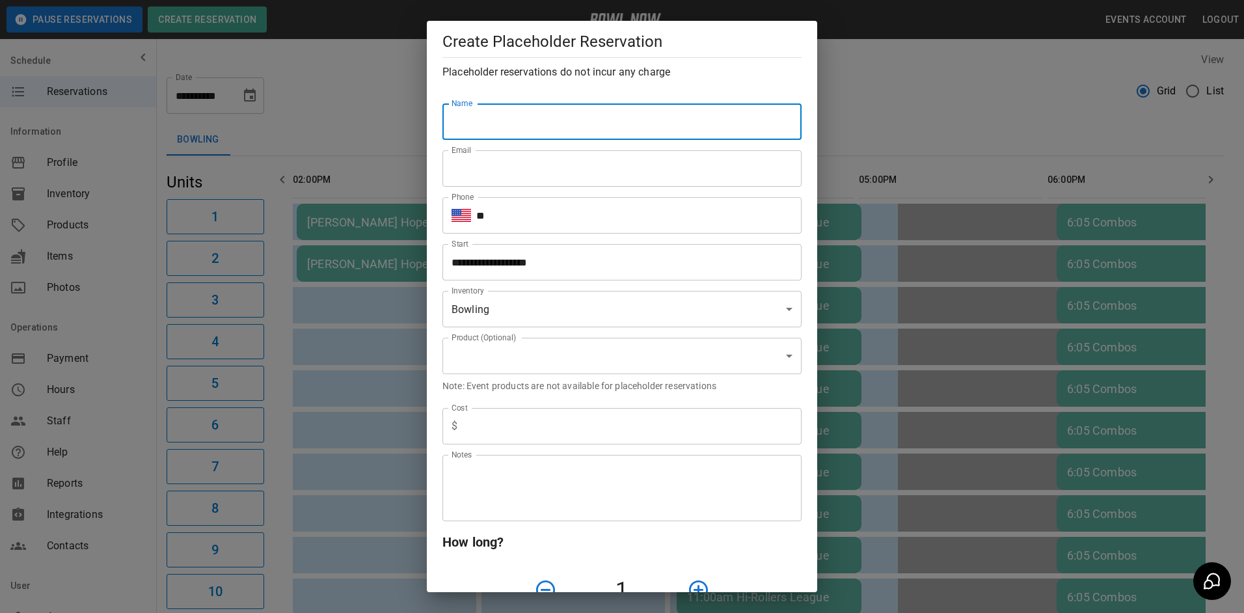
click at [893, 90] on div "**********" at bounding box center [622, 306] width 1244 height 613
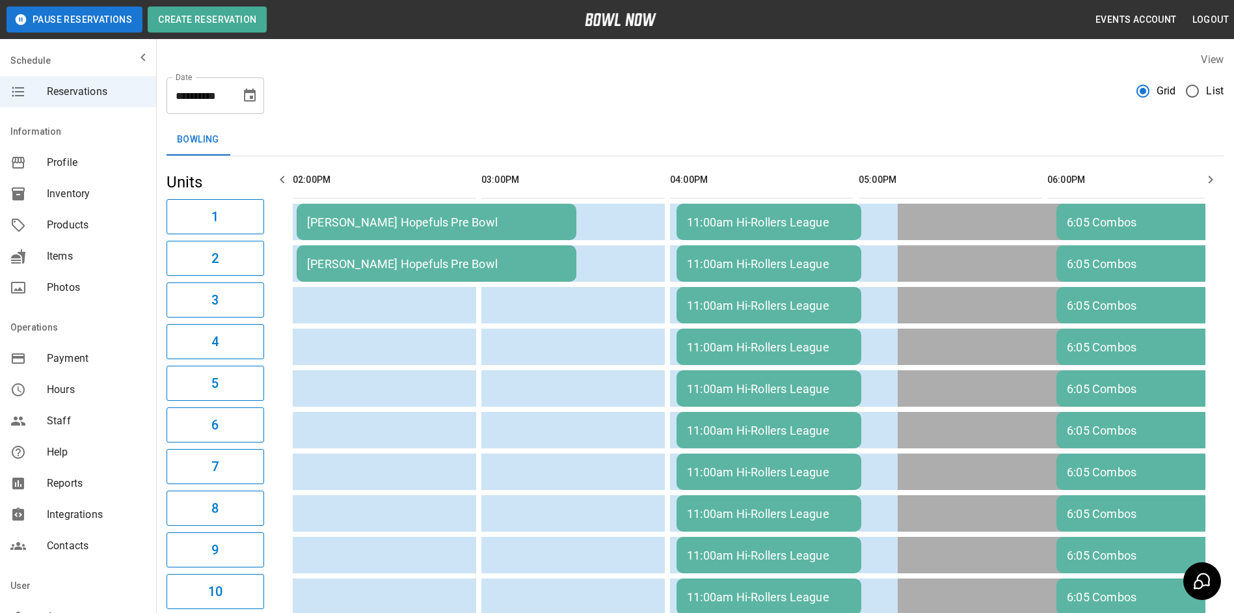
click at [749, 133] on div "Bowling" at bounding box center [695, 139] width 1057 height 31
click at [240, 14] on button "Create Reservation" at bounding box center [207, 20] width 119 height 26
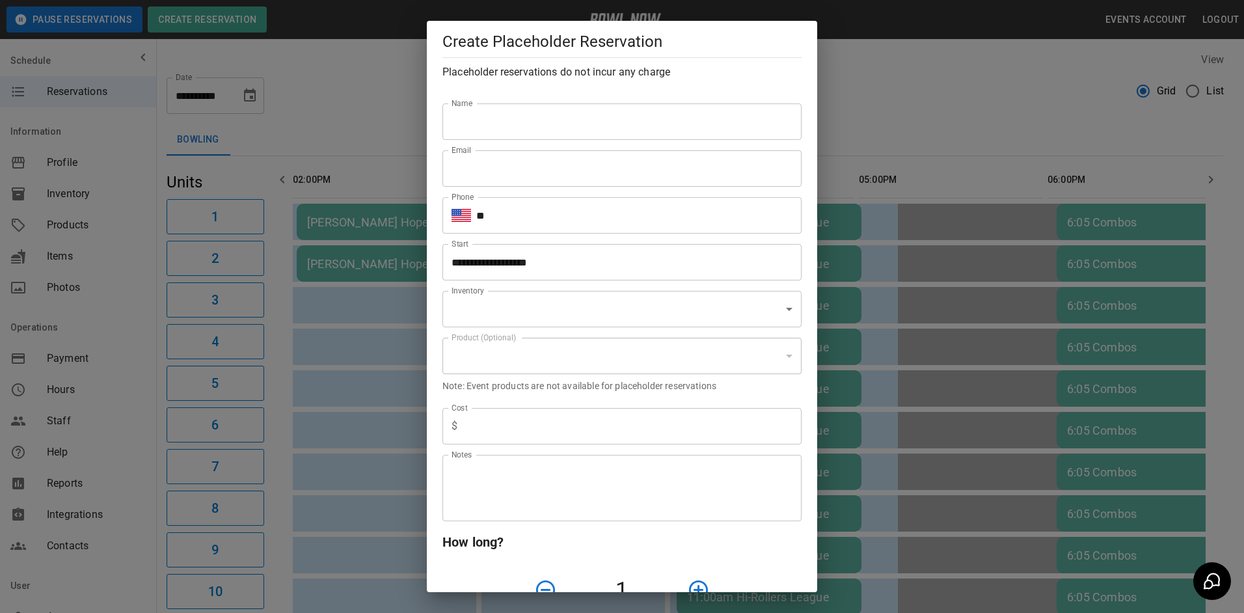
type input "**********"
click at [466, 112] on input "Name" at bounding box center [621, 121] width 359 height 36
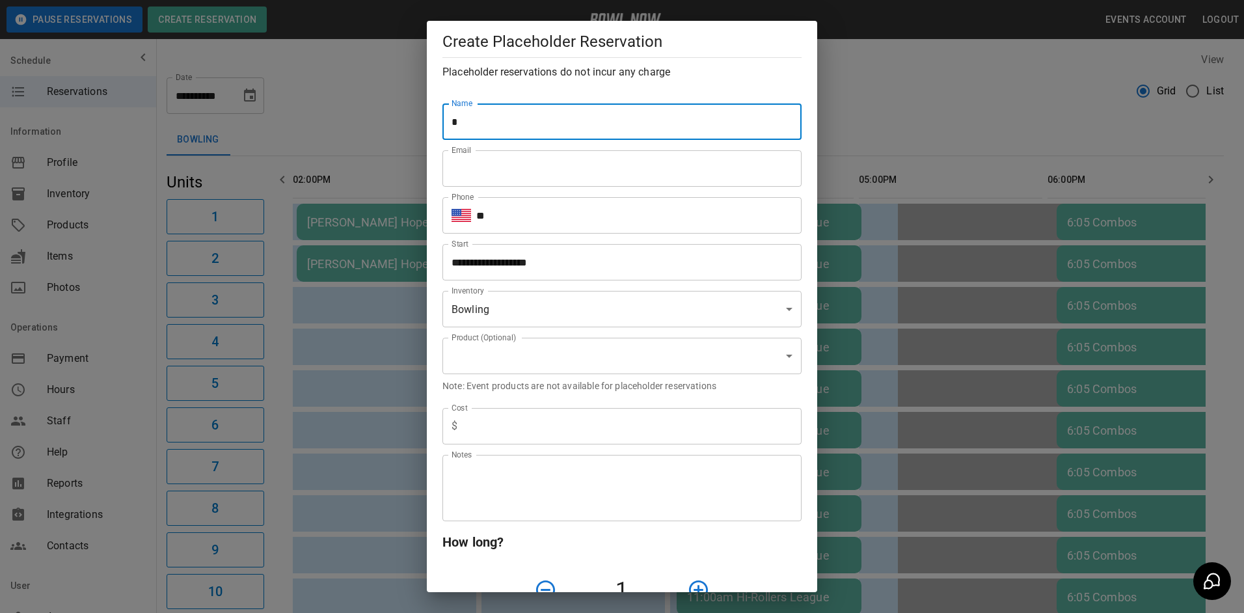
type input "******"
type input "**********"
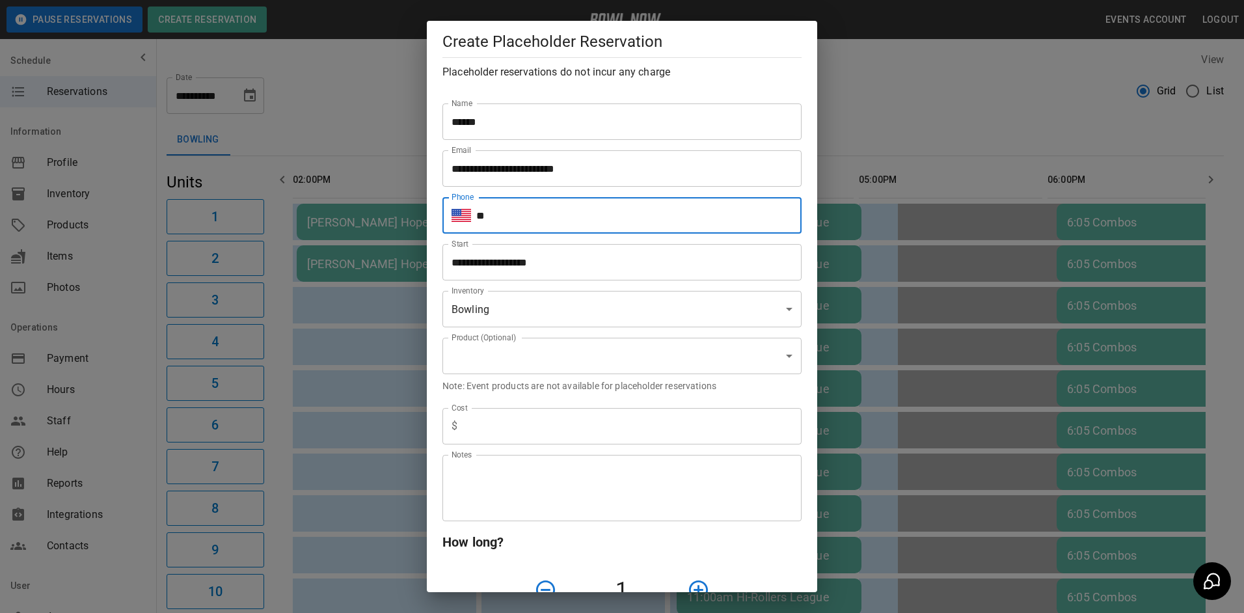
click at [499, 222] on input "**" at bounding box center [638, 215] width 325 height 36
type input "**********"
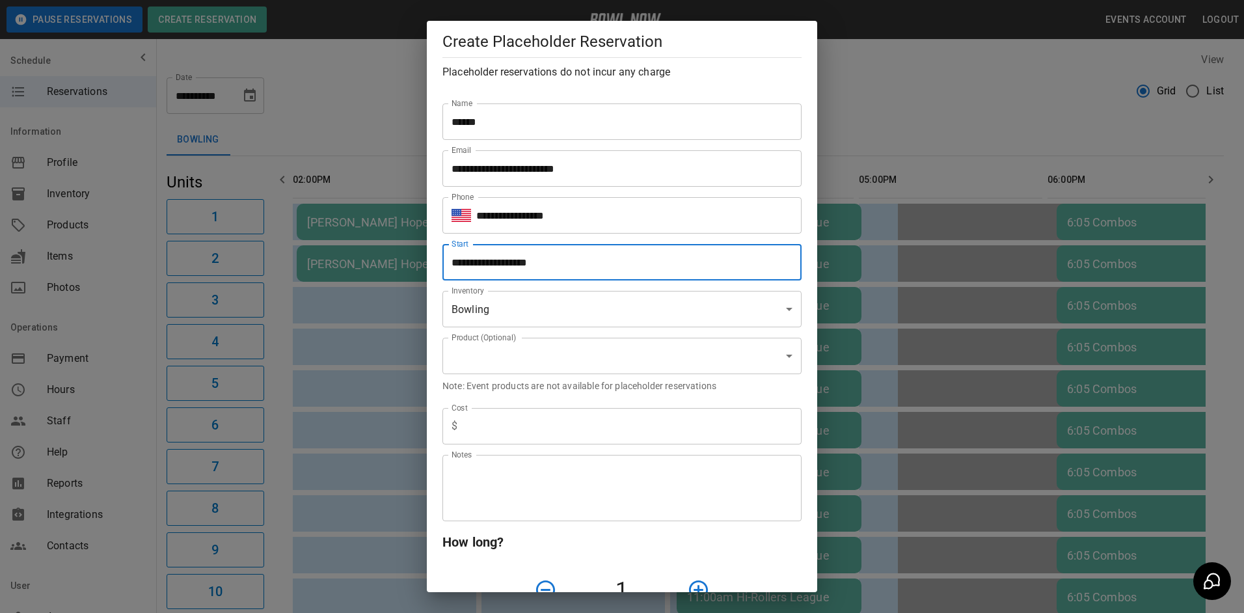
click at [567, 264] on input "**********" at bounding box center [617, 262] width 350 height 36
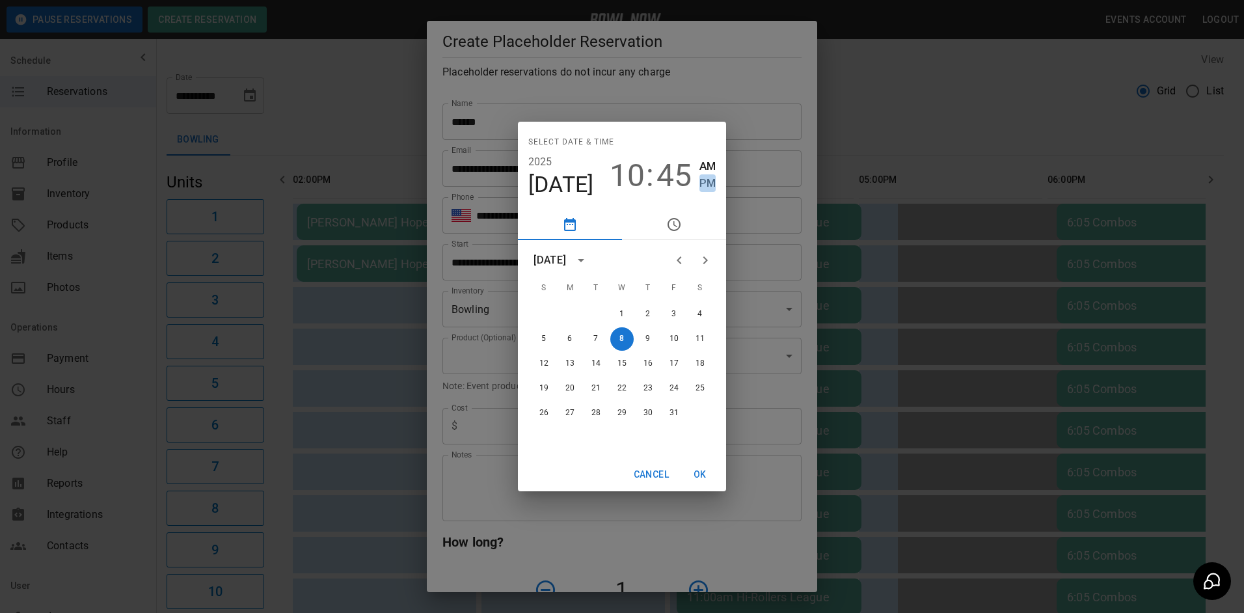
click at [705, 178] on span "PM" at bounding box center [707, 183] width 16 height 18
click at [630, 172] on span "10" at bounding box center [626, 175] width 35 height 36
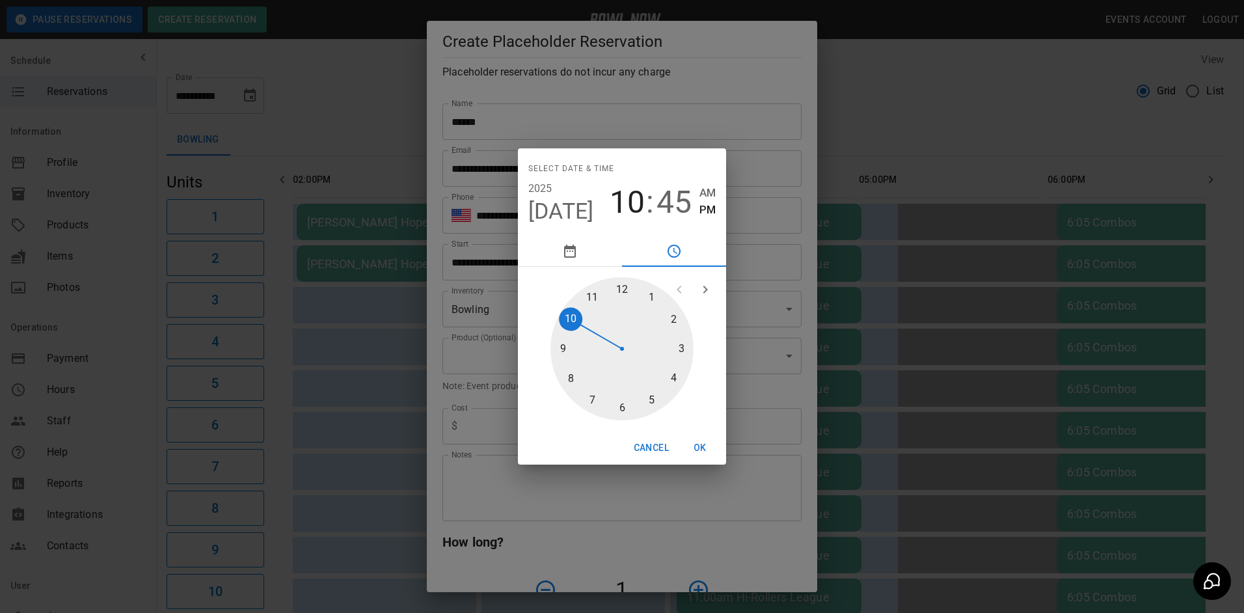
click at [674, 375] on div at bounding box center [621, 348] width 143 height 143
click at [674, 202] on span "45" at bounding box center [673, 202] width 35 height 36
type input "**********"
click at [624, 287] on div at bounding box center [621, 348] width 143 height 143
click at [700, 449] on button "OK" at bounding box center [700, 448] width 42 height 24
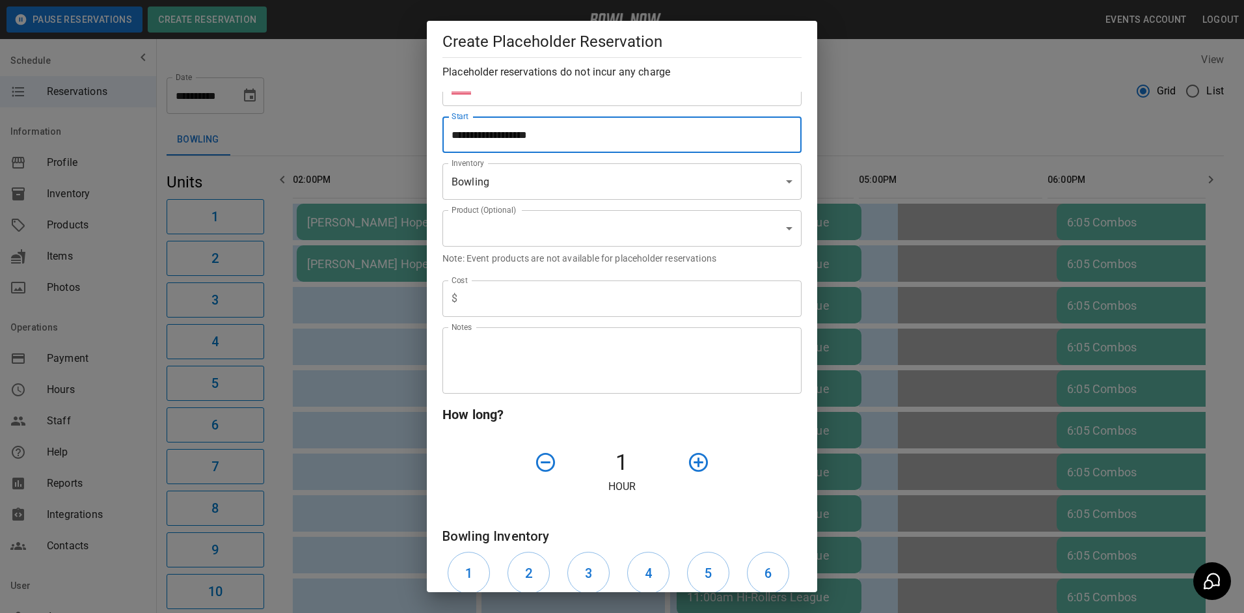
scroll to position [130, 0]
click at [546, 226] on body "**********" at bounding box center [622, 600] width 1244 height 1200
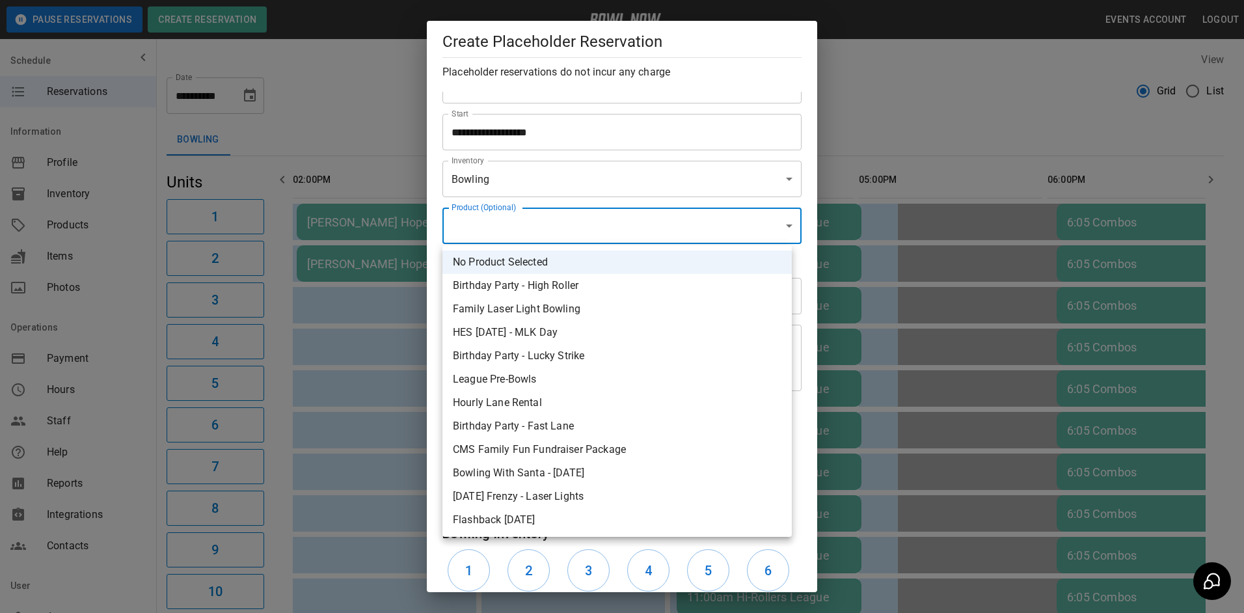
click at [529, 377] on li "League Pre-Bowls" at bounding box center [616, 378] width 349 height 23
type input "**********"
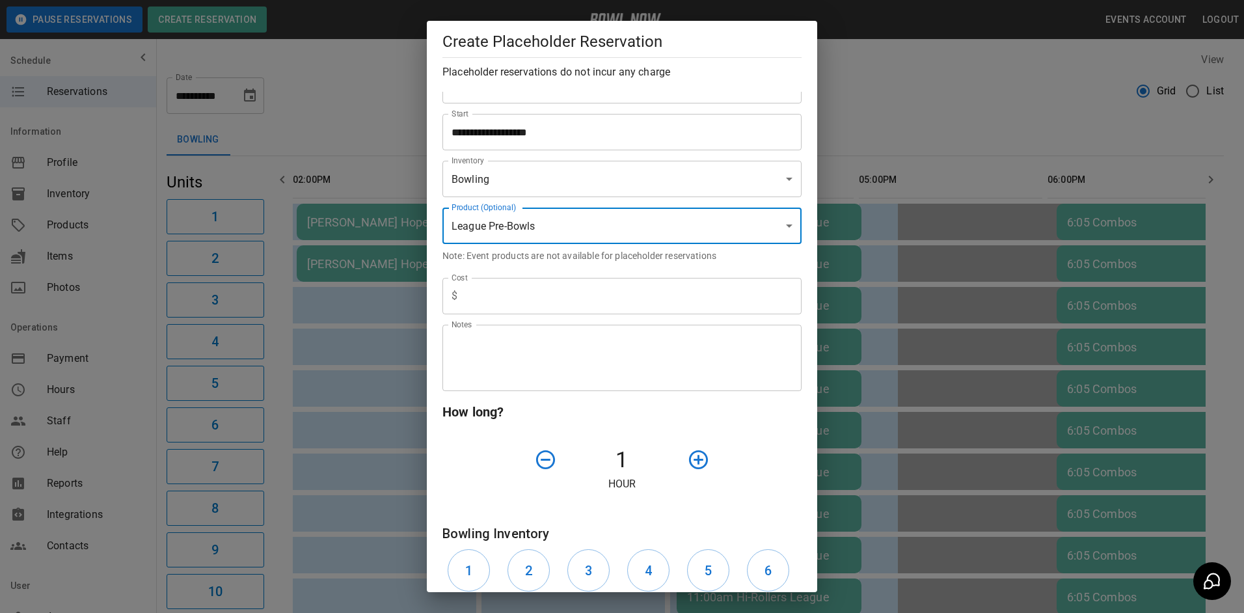
scroll to position [371, 0]
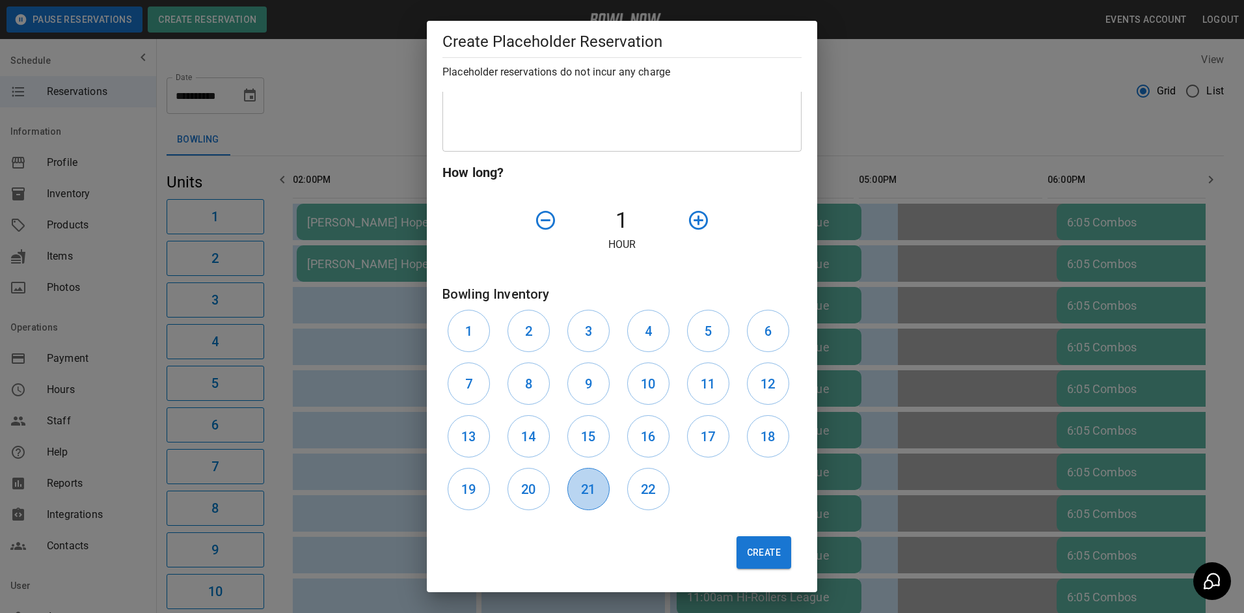
click at [587, 488] on h6 "21" at bounding box center [588, 489] width 14 height 21
click at [756, 560] on button "Create" at bounding box center [763, 552] width 55 height 33
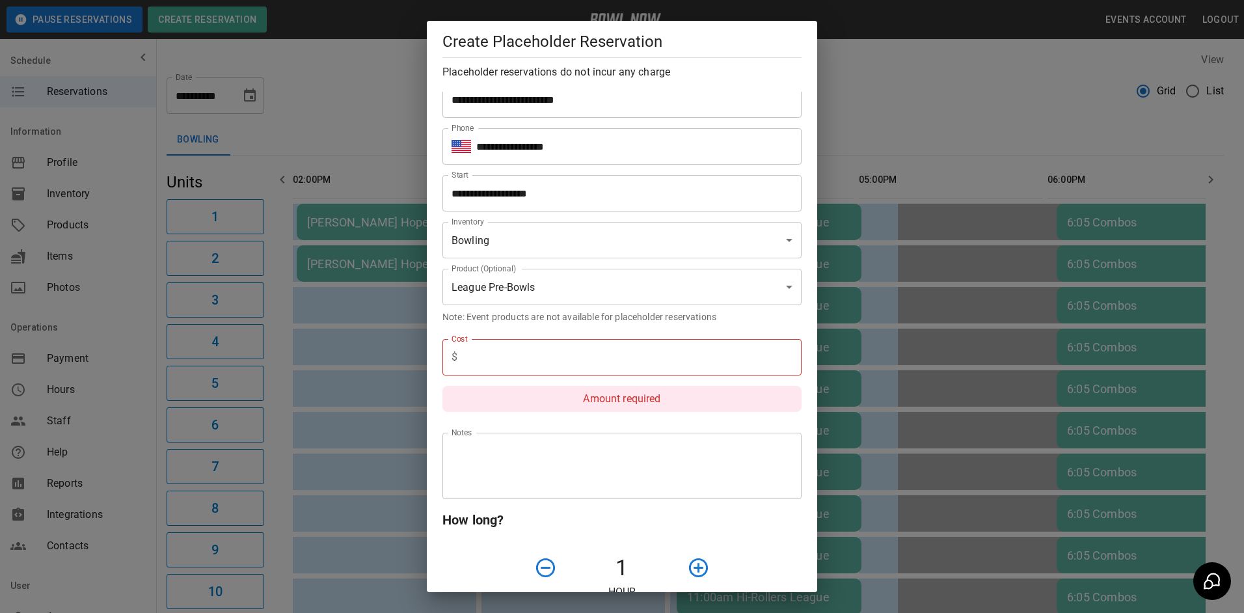
scroll to position [27, 0]
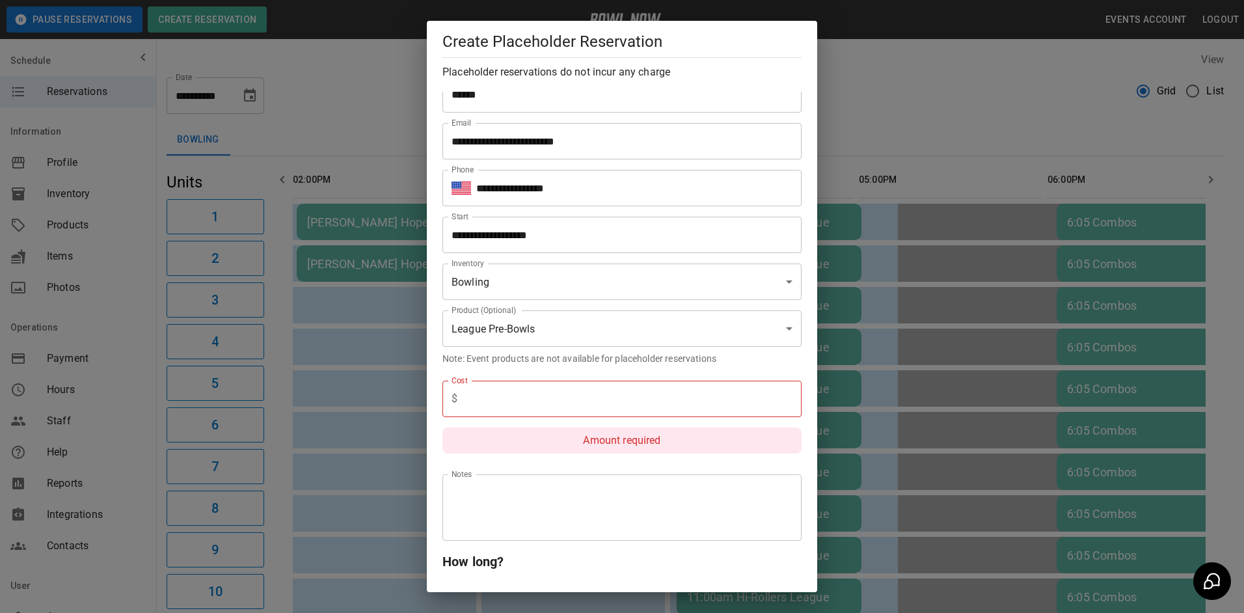
click at [481, 381] on div "Cost $ Cost Amount required" at bounding box center [616, 417] width 369 height 94
click at [481, 389] on input "text" at bounding box center [631, 399] width 339 height 36
type input "*"
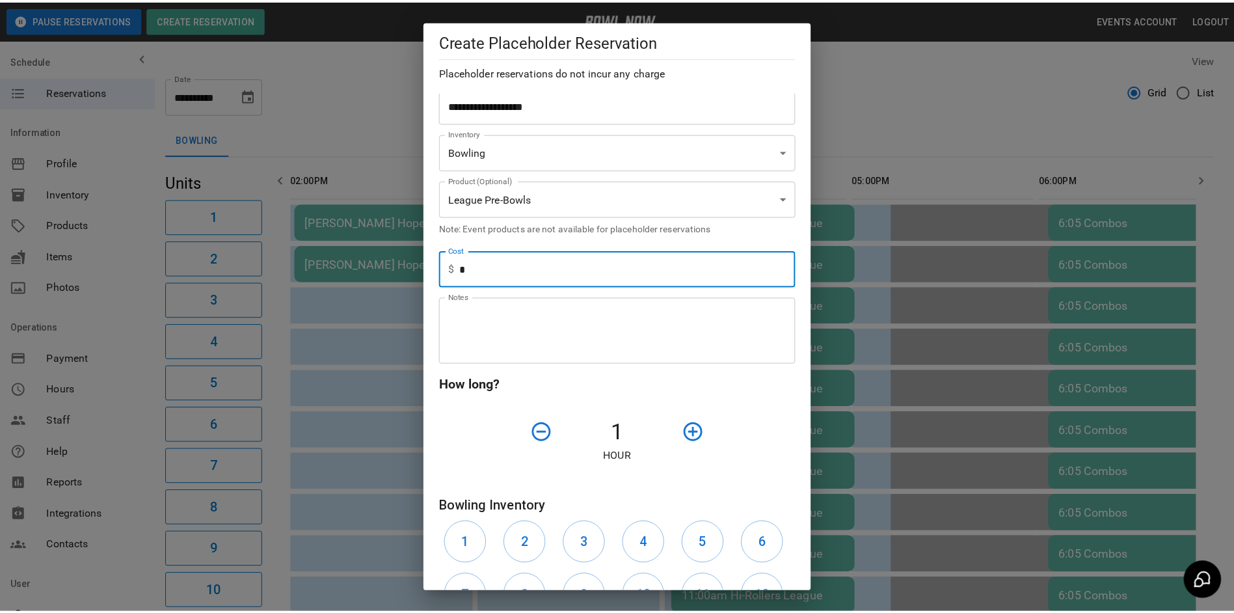
scroll to position [371, 0]
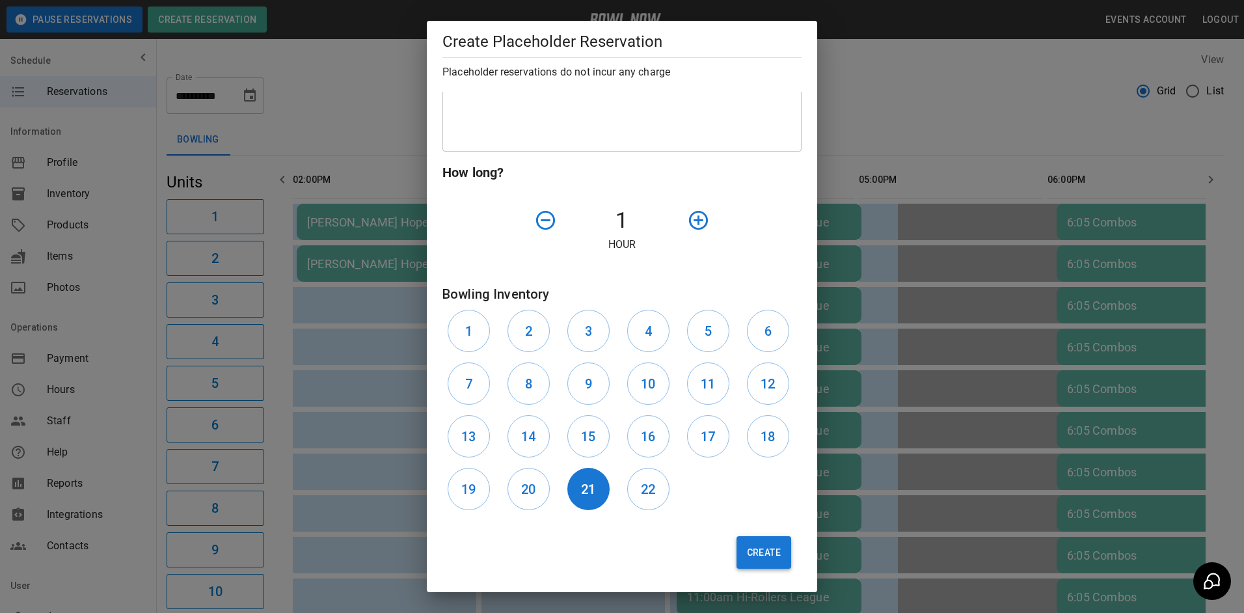
click at [760, 555] on button "Create" at bounding box center [763, 552] width 55 height 33
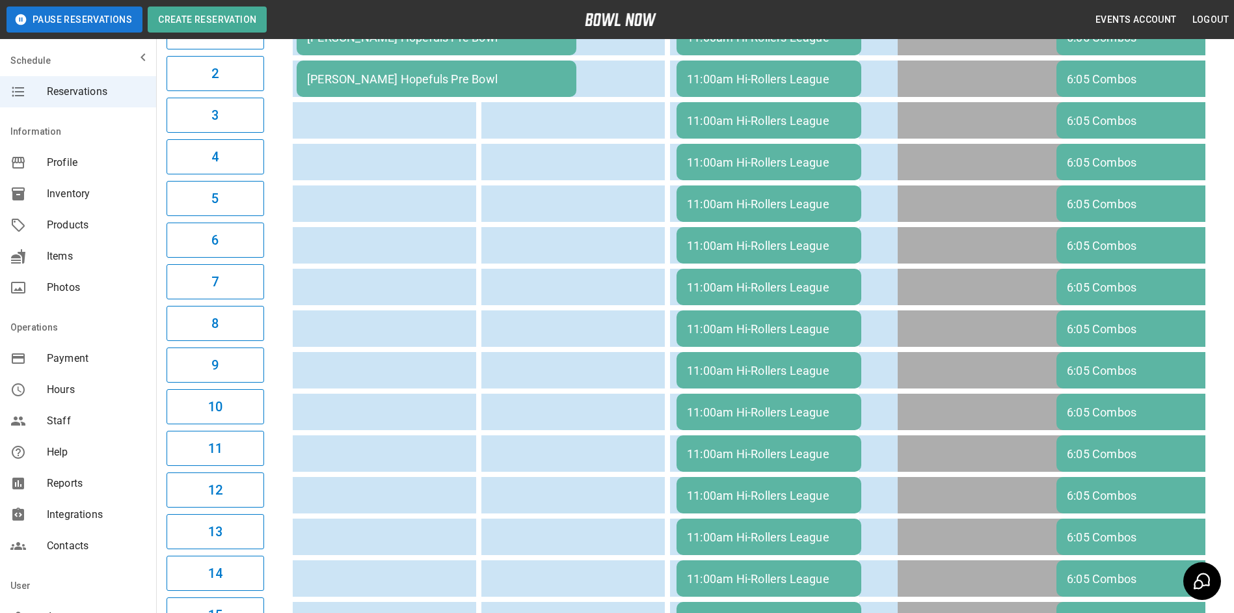
scroll to position [0, 0]
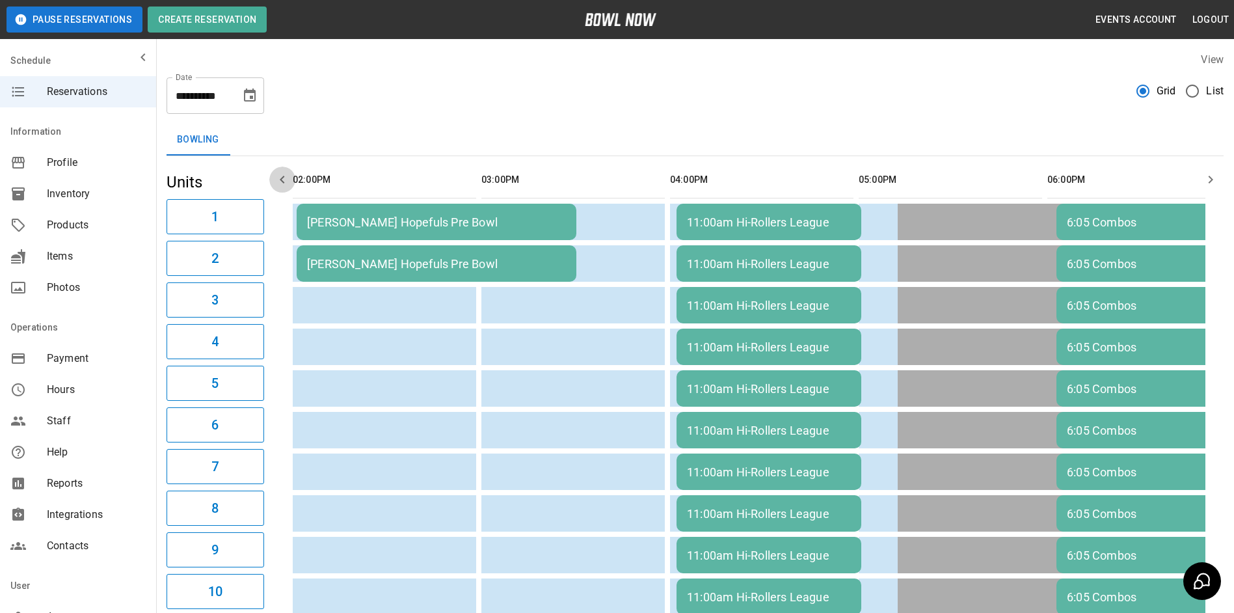
click at [283, 180] on icon "button" at bounding box center [282, 180] width 16 height 16
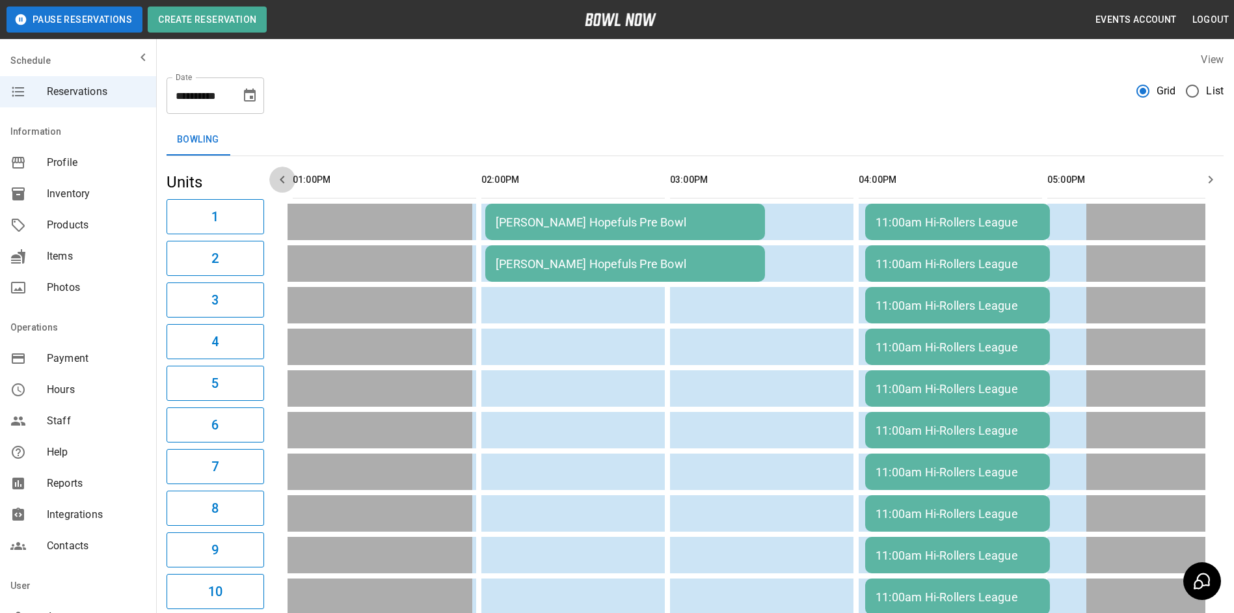
click at [282, 180] on icon "button" at bounding box center [282, 180] width 16 height 16
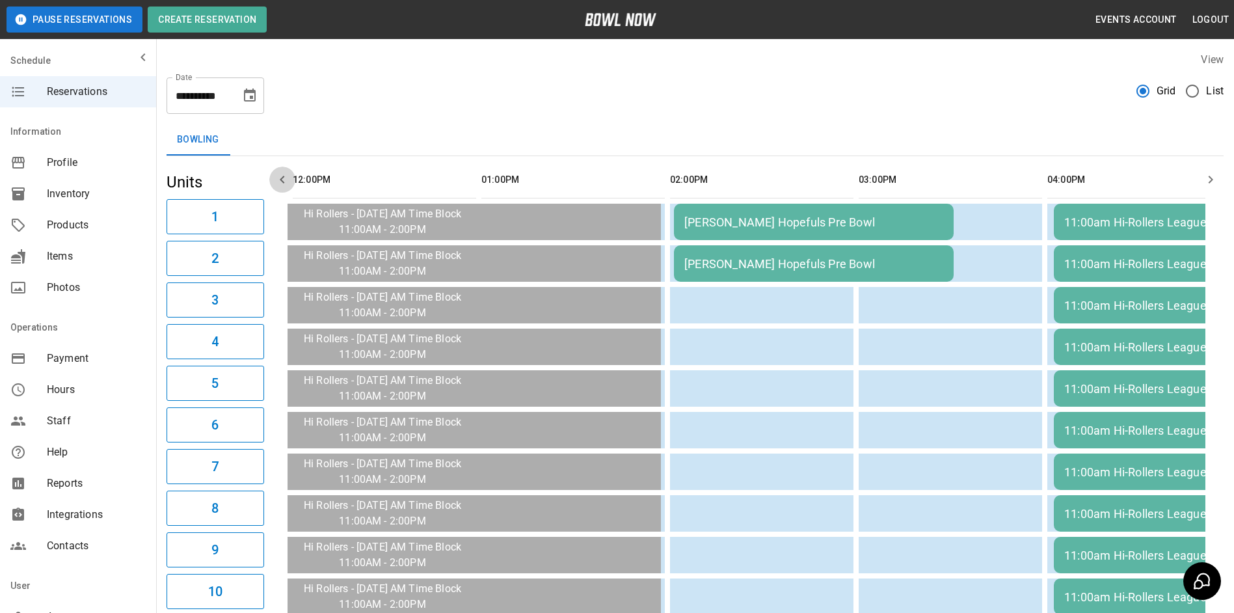
click at [282, 180] on icon "button" at bounding box center [282, 180] width 16 height 16
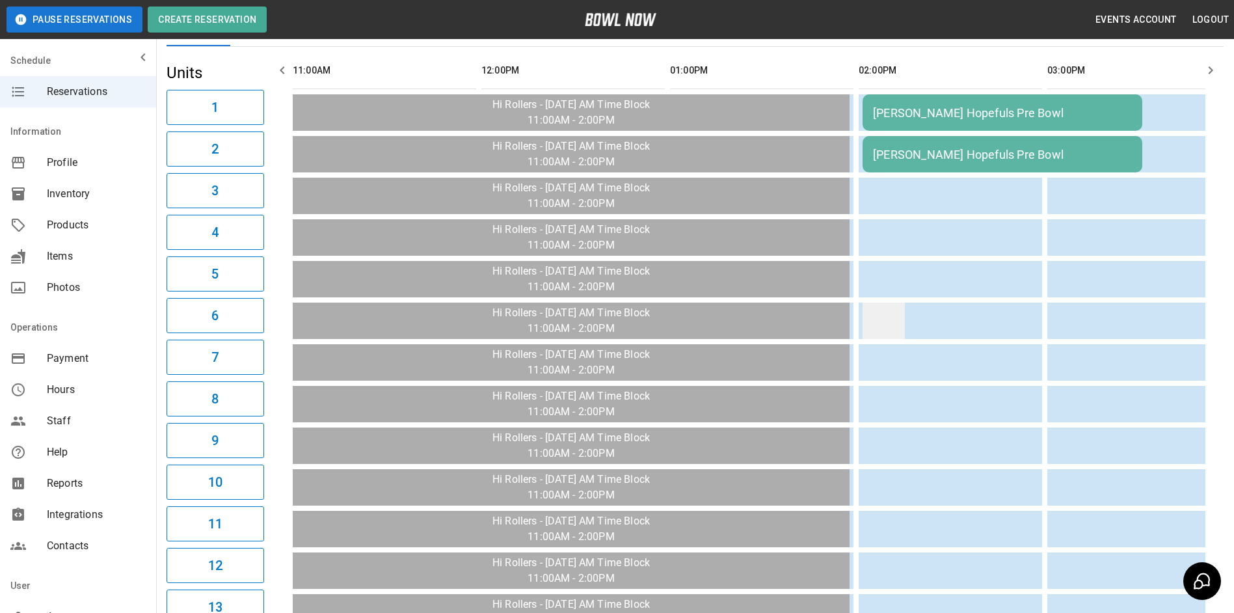
scroll to position [130, 0]
